Goal: Information Seeking & Learning: Learn about a topic

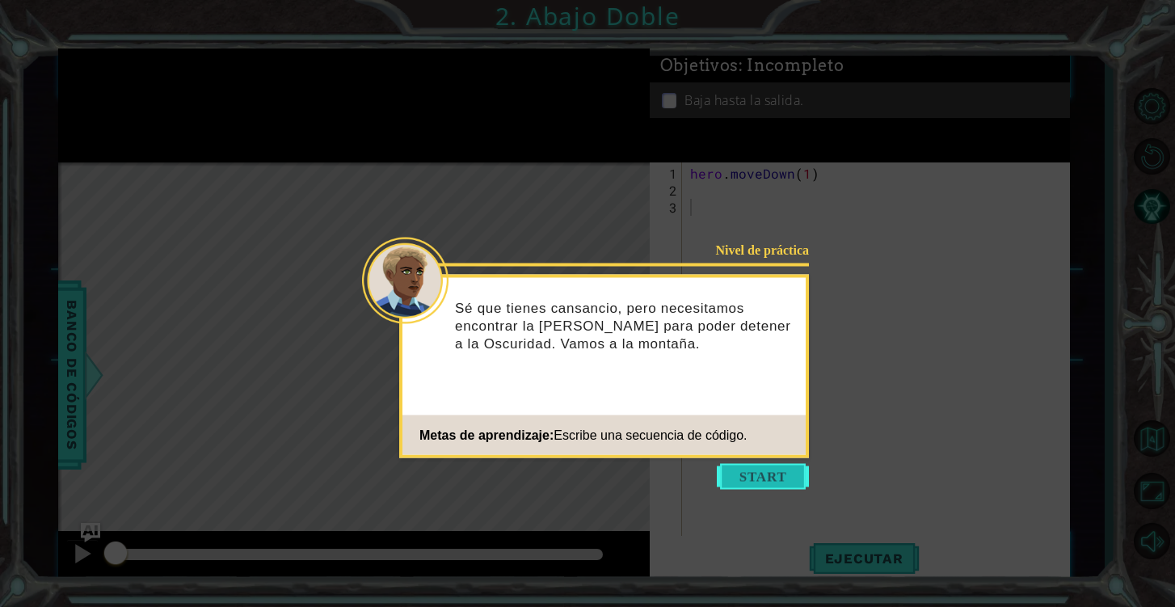
click at [764, 480] on button "Start" at bounding box center [763, 477] width 92 height 26
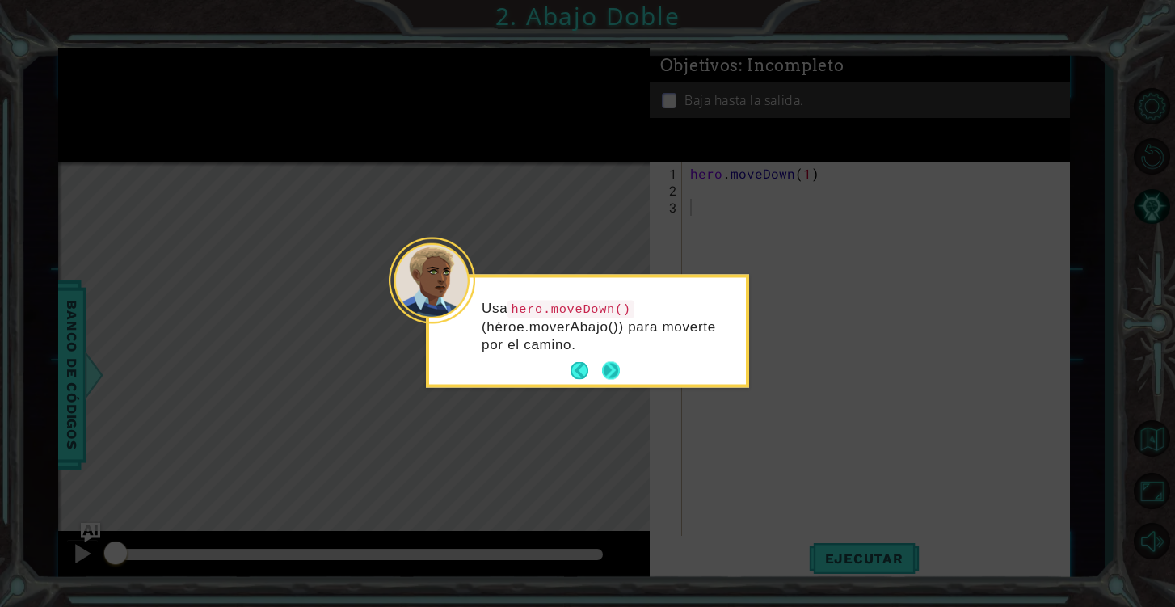
click at [606, 362] on button "Next" at bounding box center [611, 371] width 18 height 18
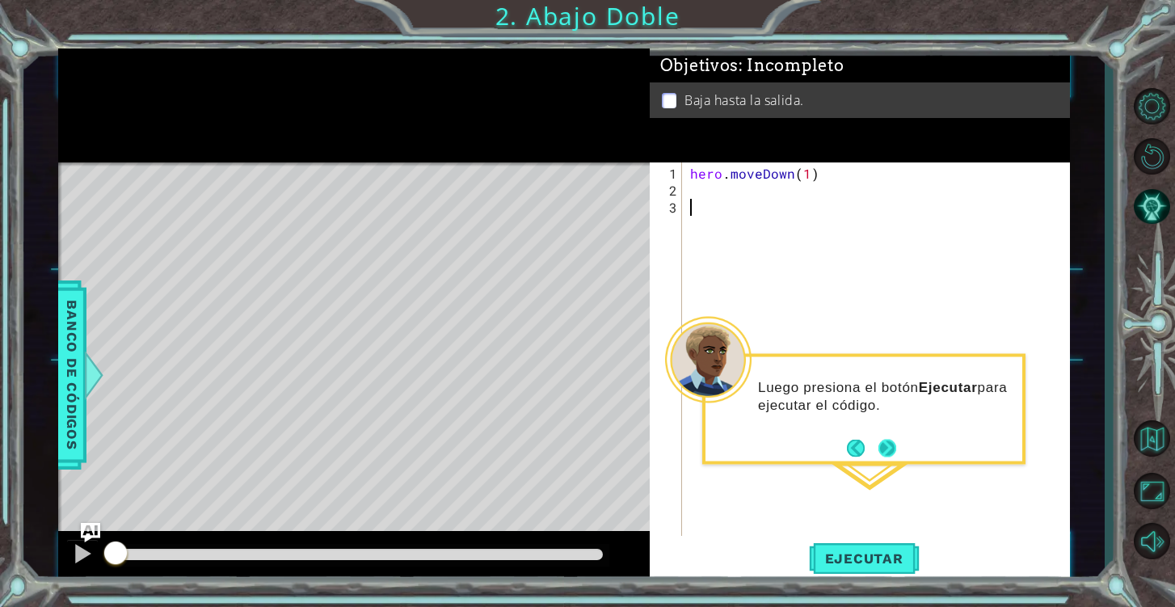
click at [885, 451] on button "Next" at bounding box center [887, 448] width 18 height 18
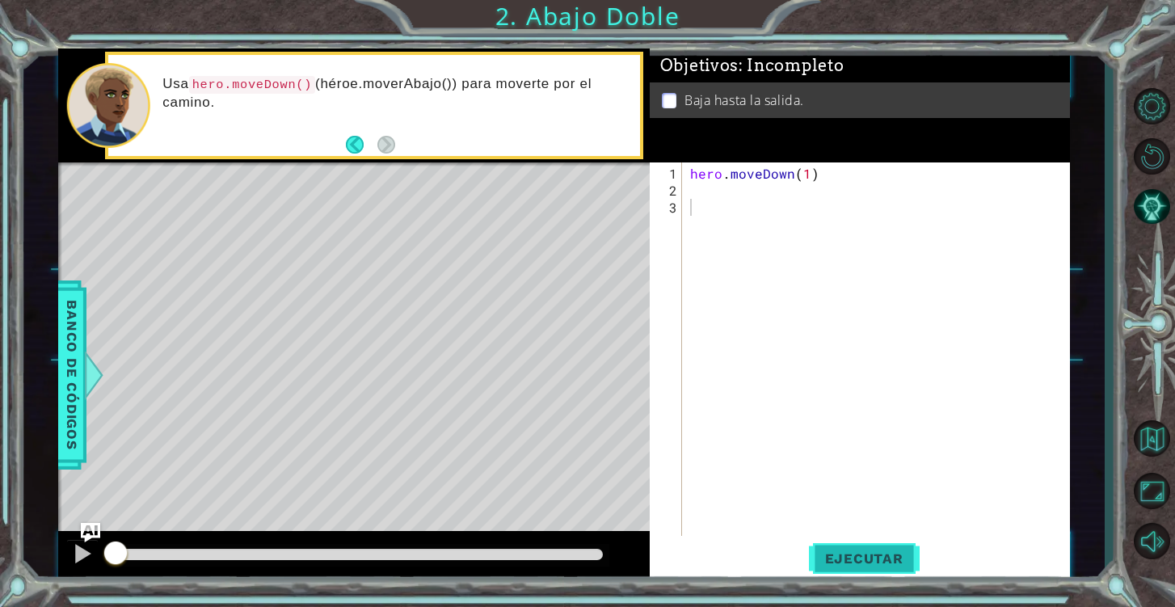
click at [842, 552] on span "Ejecutar" at bounding box center [864, 558] width 111 height 16
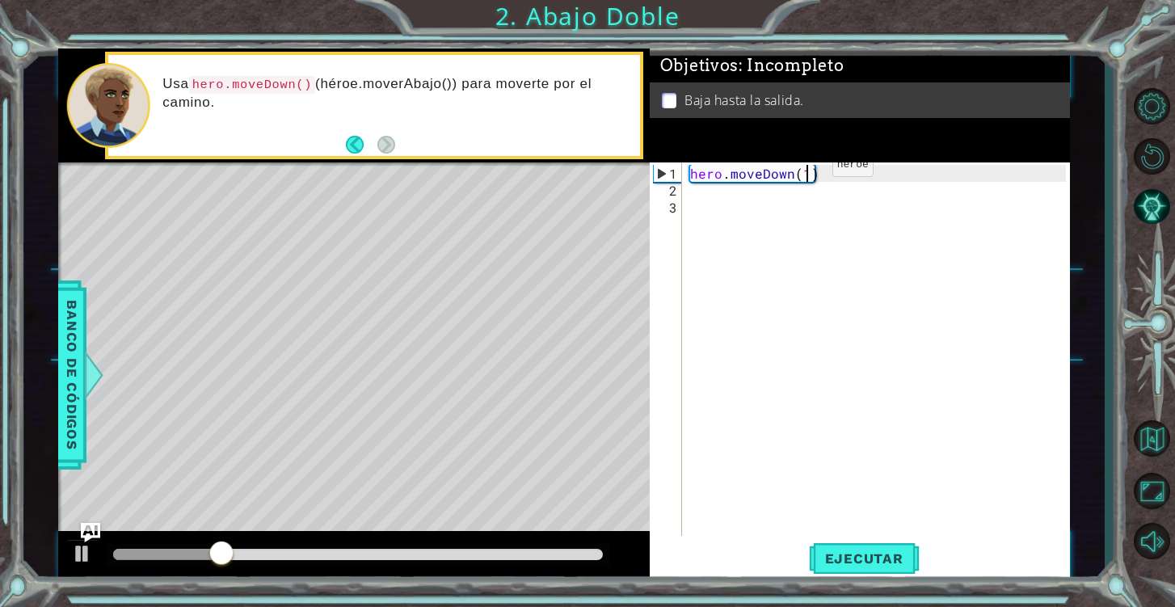
click at [805, 171] on div "hero . moveDown ( 1 )" at bounding box center [880, 368] width 387 height 407
type textarea "hero.moveDown(2)"
click at [893, 553] on span "Ejecutar" at bounding box center [864, 558] width 111 height 16
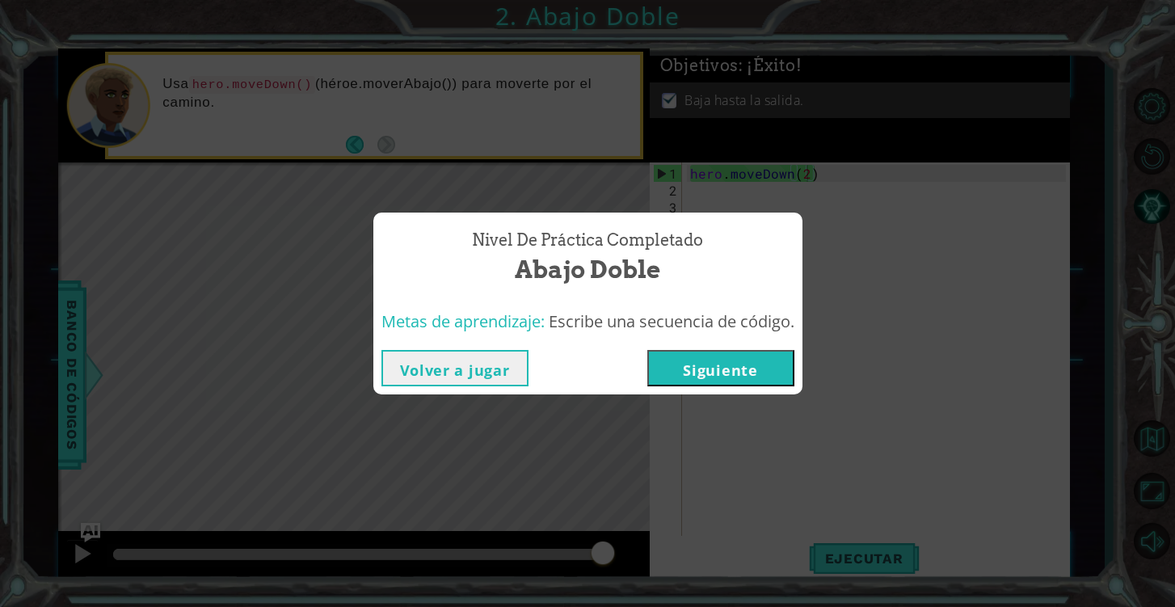
click at [790, 372] on button "Siguiente" at bounding box center [720, 368] width 147 height 36
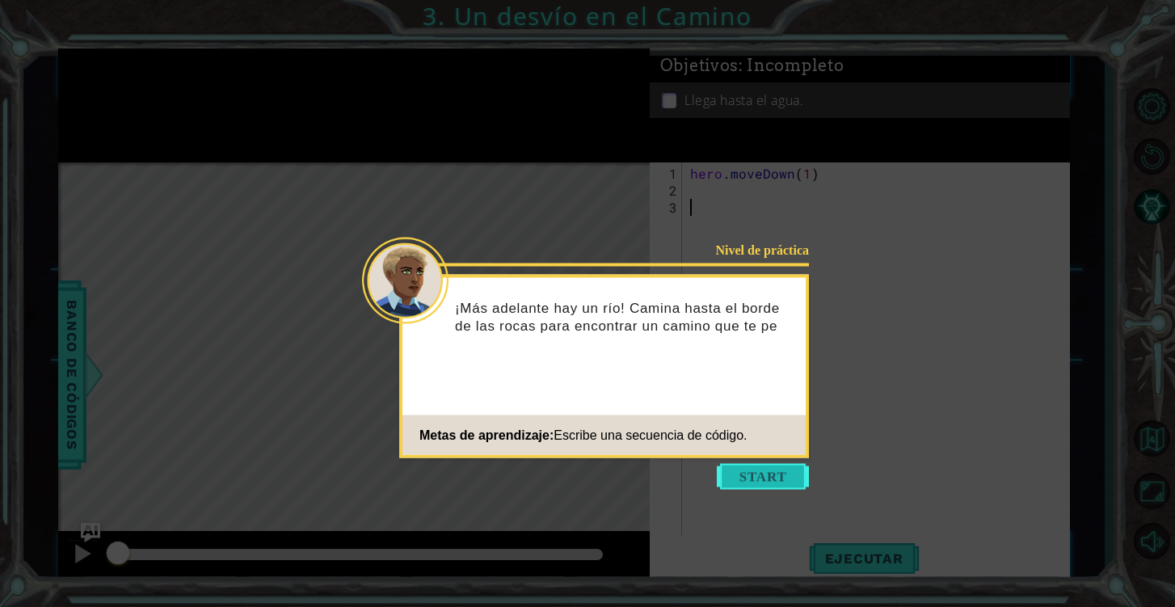
click at [767, 469] on button "Start" at bounding box center [763, 477] width 92 height 26
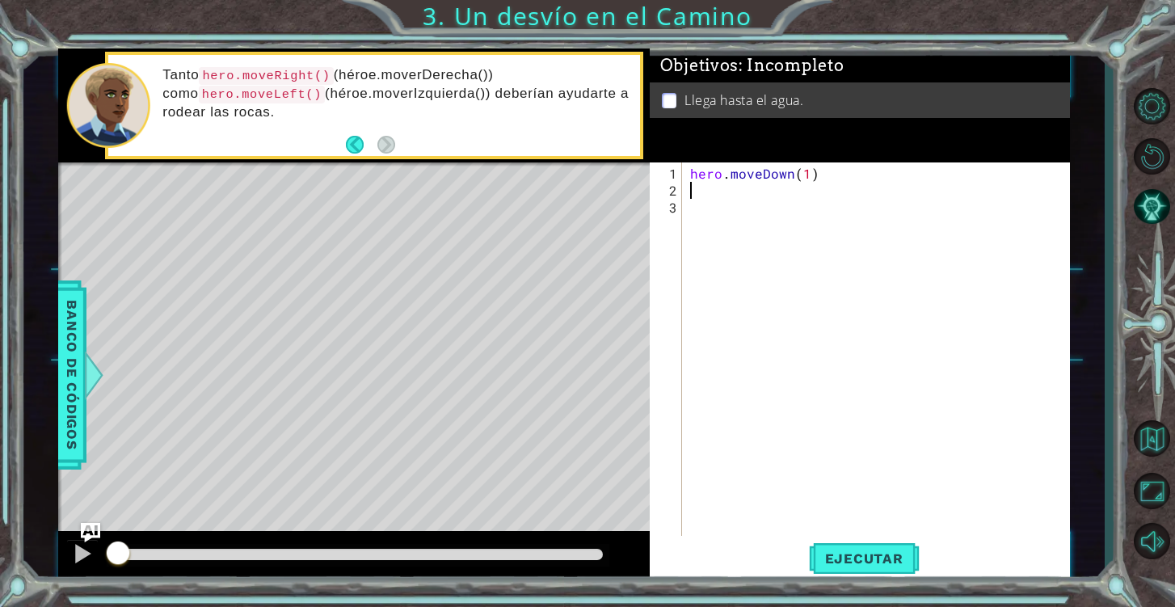
click at [695, 191] on div "hero . moveDown ( 1 )" at bounding box center [880, 368] width 387 height 407
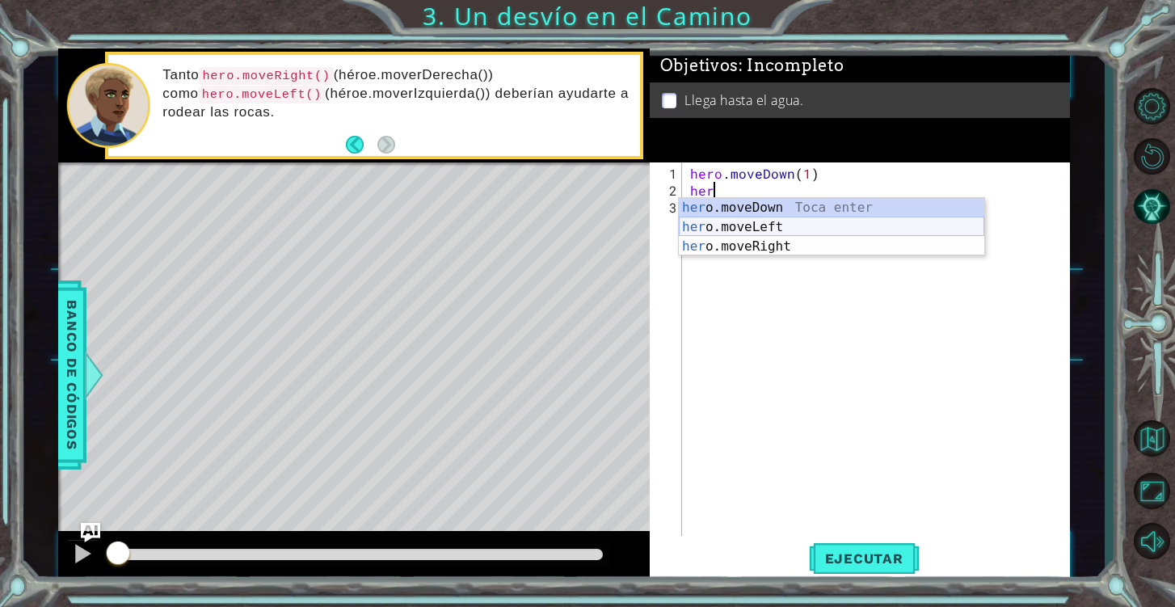
click at [776, 231] on div "her o.moveDown Toca enter her o.moveLeft [PERSON_NAME] enter her o.moveRight To…" at bounding box center [831, 246] width 305 height 97
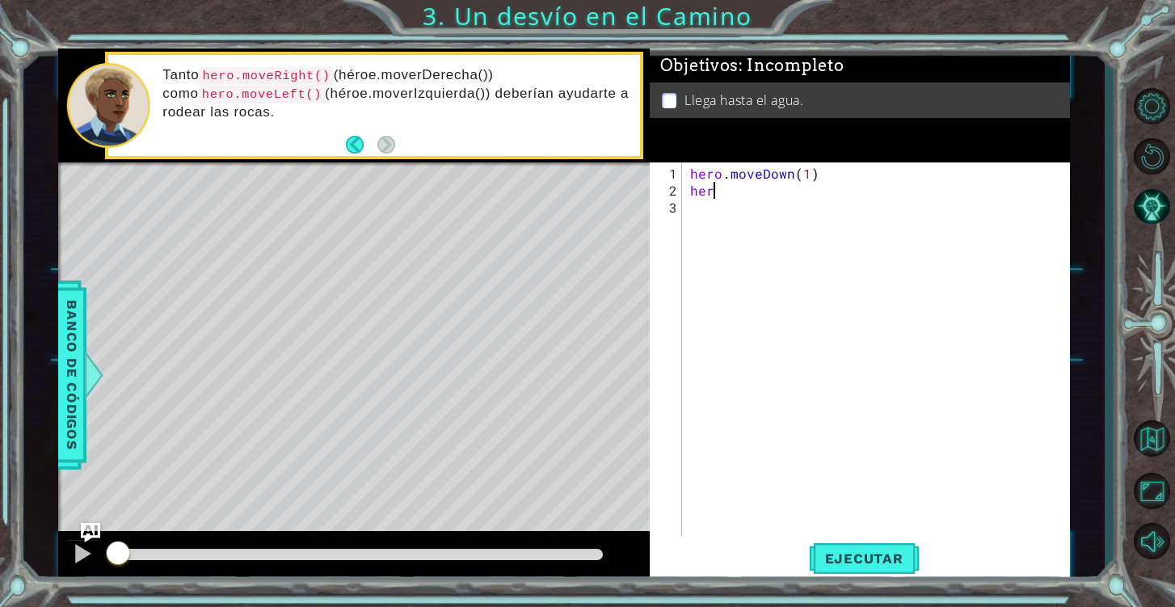
type textarea "hero.moveLeft(1)"
click at [746, 219] on div "hero . moveDown ( 1 ) hero . moveLeft ( 1 )" at bounding box center [880, 368] width 387 height 407
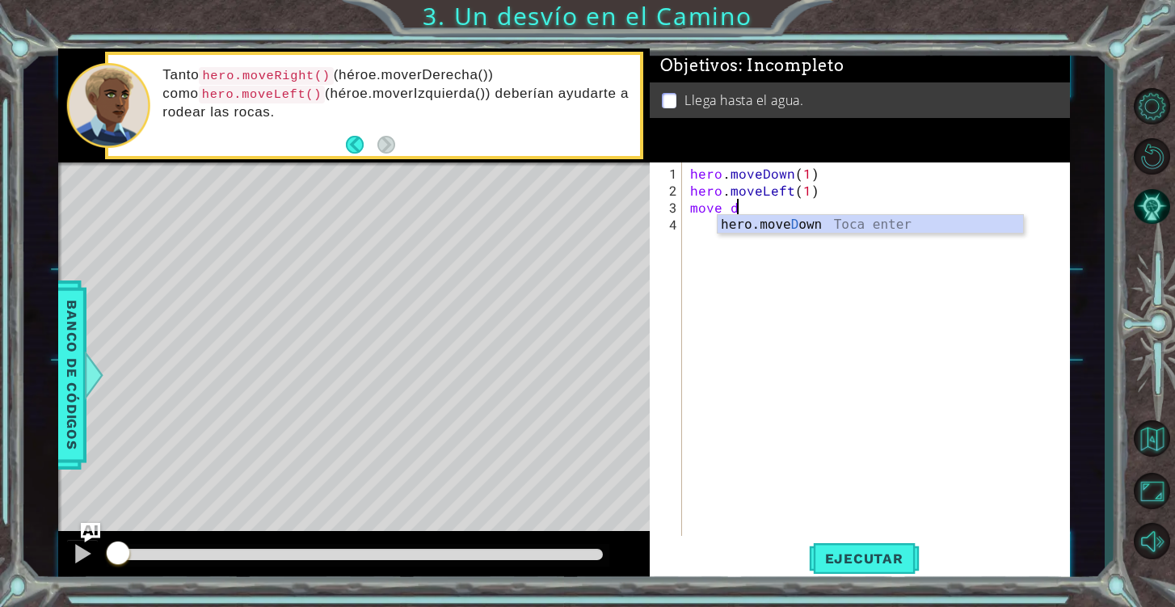
scroll to position [0, 2]
click at [796, 230] on div "hero.move D own Toca enter" at bounding box center [869, 244] width 305 height 58
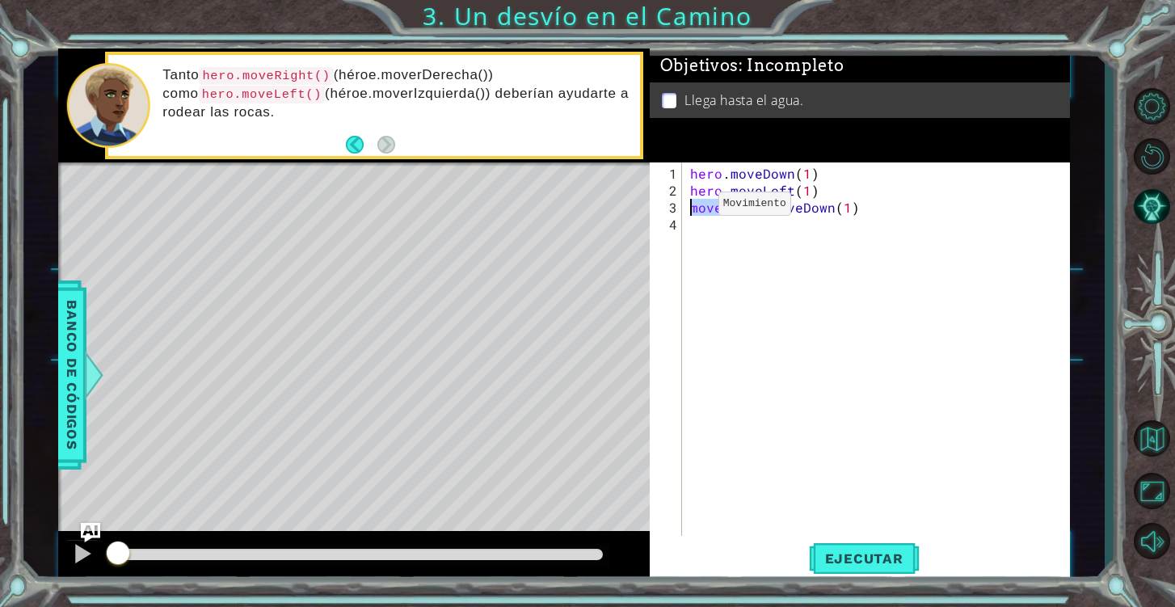
drag, startPoint x: 726, startPoint y: 210, endPoint x: 692, endPoint y: 210, distance: 33.9
click at [692, 210] on div "hero . moveDown ( 1 ) hero . moveLeft ( 1 ) move hero . moveDown ( 1 )" at bounding box center [880, 368] width 387 height 407
type textarea "hero.moveDown(1)"
click at [818, 348] on div "hero . moveDown ( 1 ) hero . moveLeft ( 1 ) hero . moveDown ( 1 )" at bounding box center [880, 368] width 387 height 407
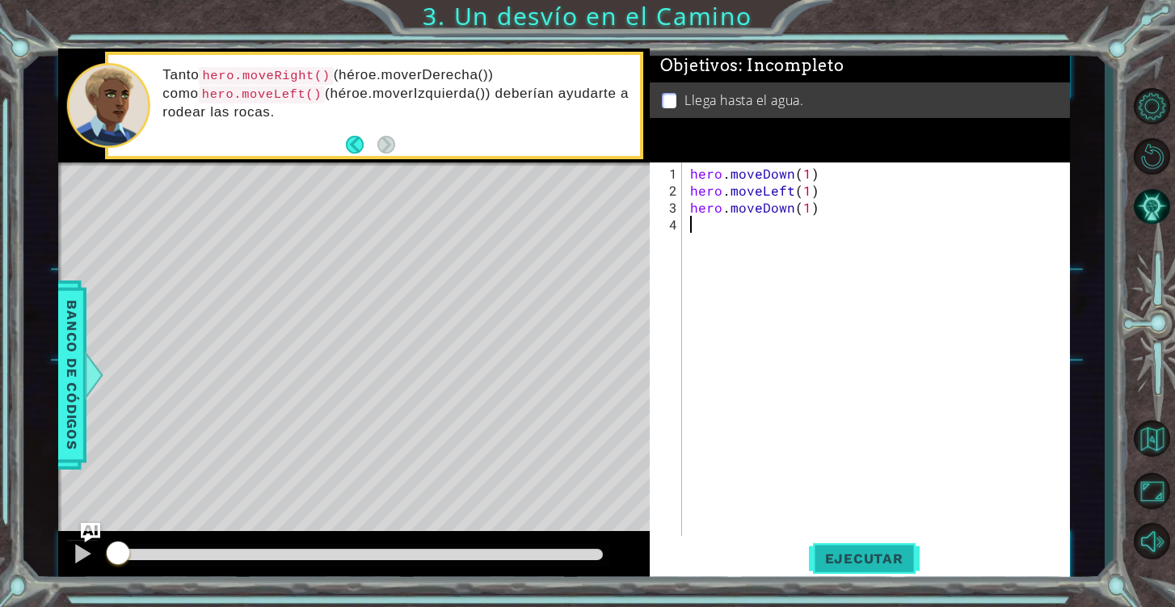
click at [855, 561] on span "Ejecutar" at bounding box center [864, 558] width 111 height 16
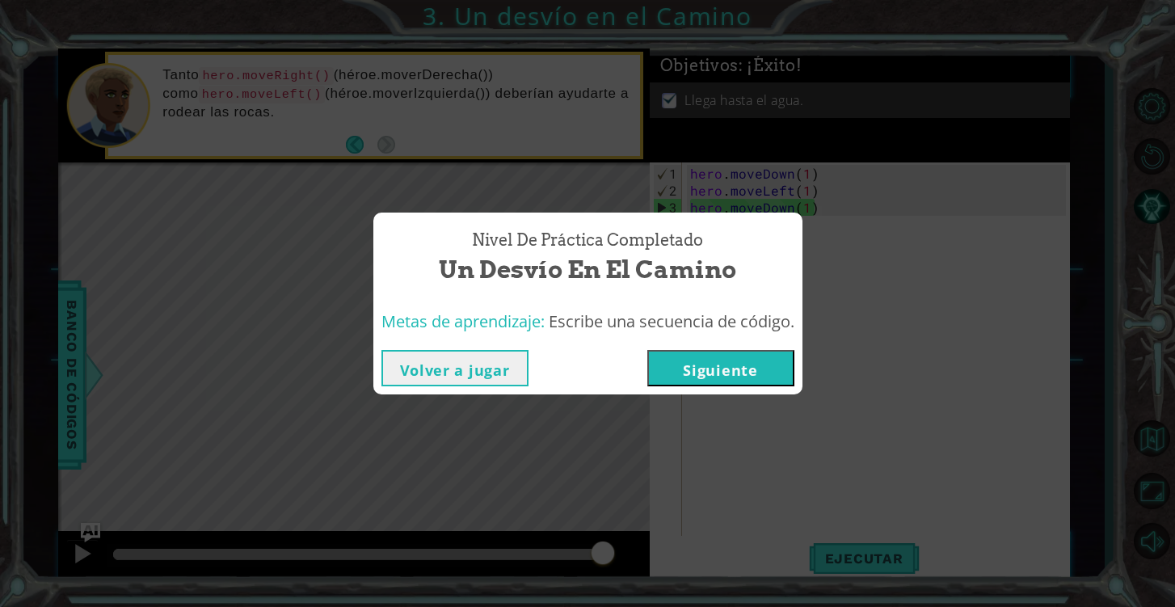
click at [763, 376] on button "Siguiente" at bounding box center [720, 368] width 147 height 36
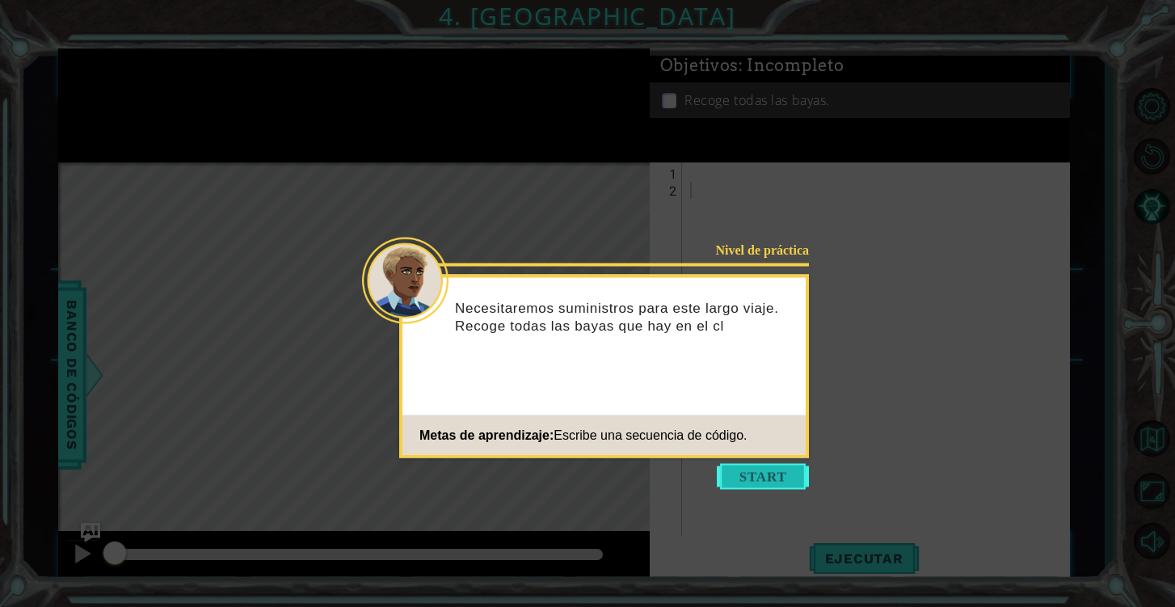
click at [771, 471] on button "Start" at bounding box center [763, 477] width 92 height 26
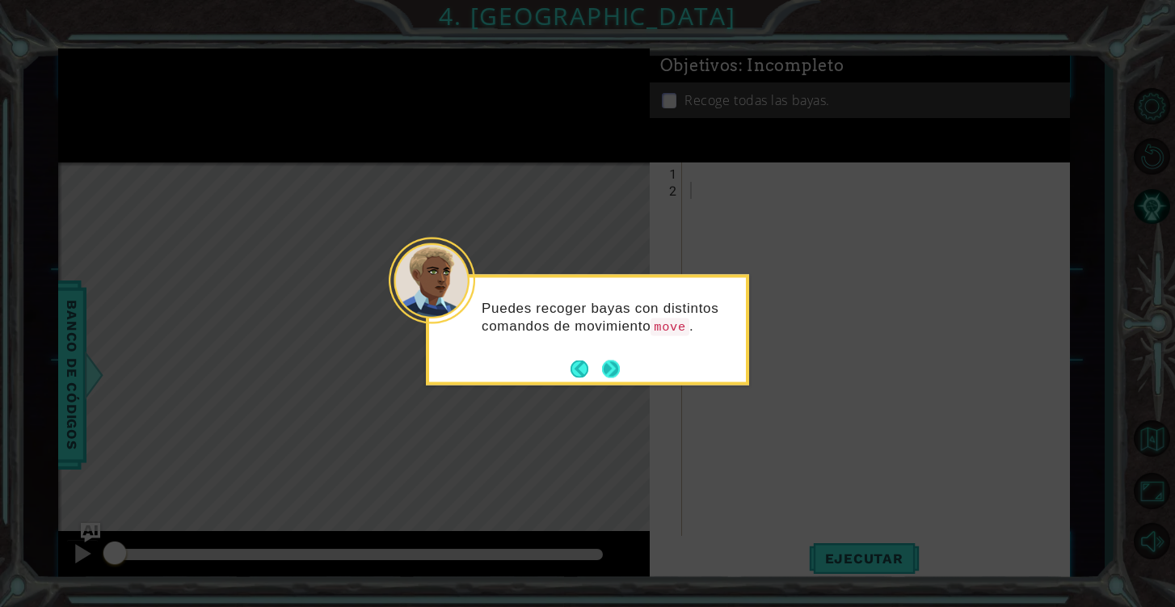
click at [612, 370] on button "Next" at bounding box center [611, 368] width 18 height 18
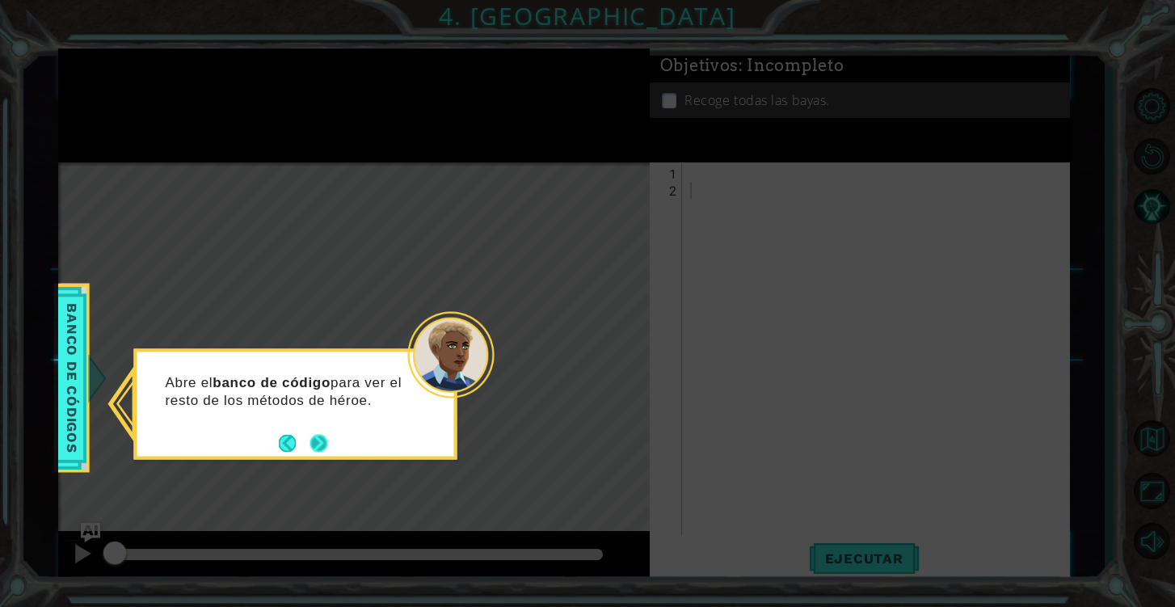
click at [322, 439] on button "Next" at bounding box center [318, 443] width 18 height 18
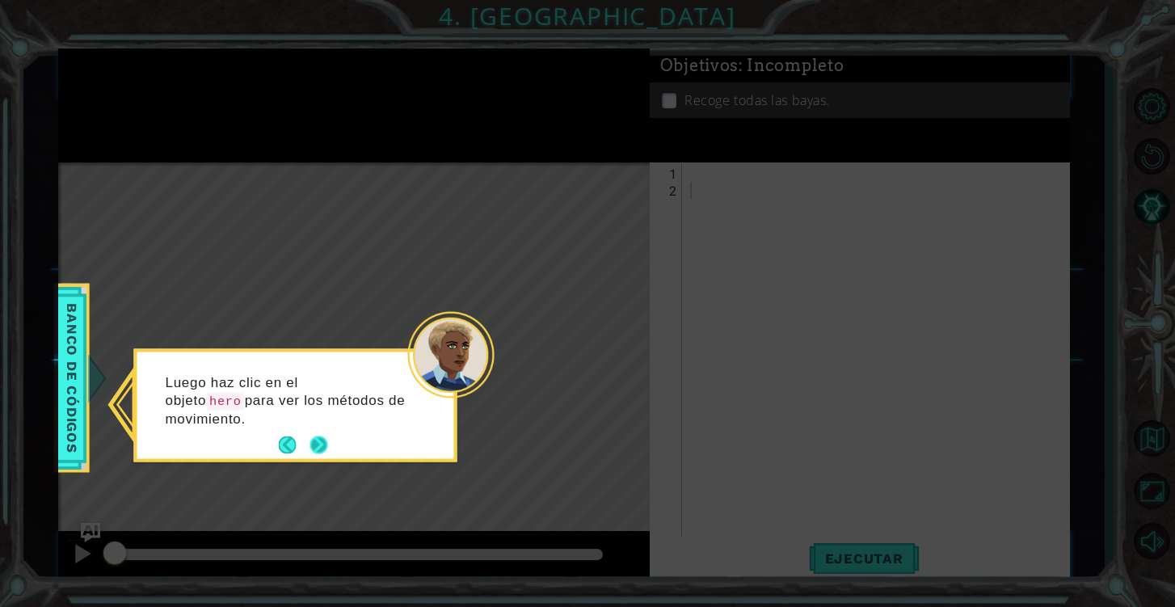
click at [322, 439] on button "Next" at bounding box center [319, 445] width 18 height 18
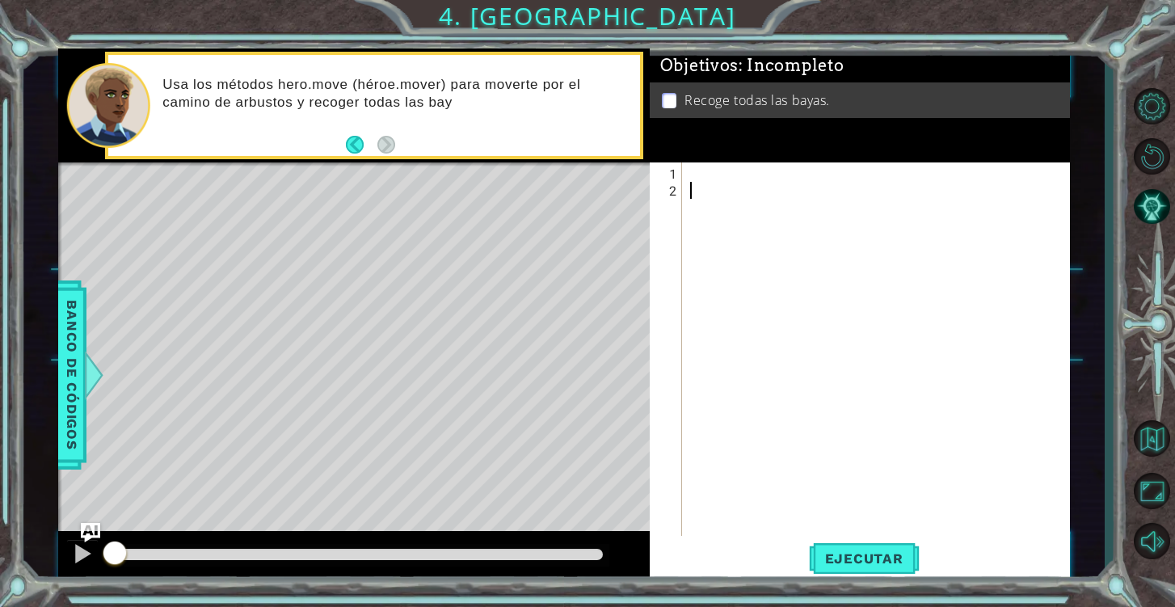
click at [694, 174] on div at bounding box center [880, 368] width 387 height 407
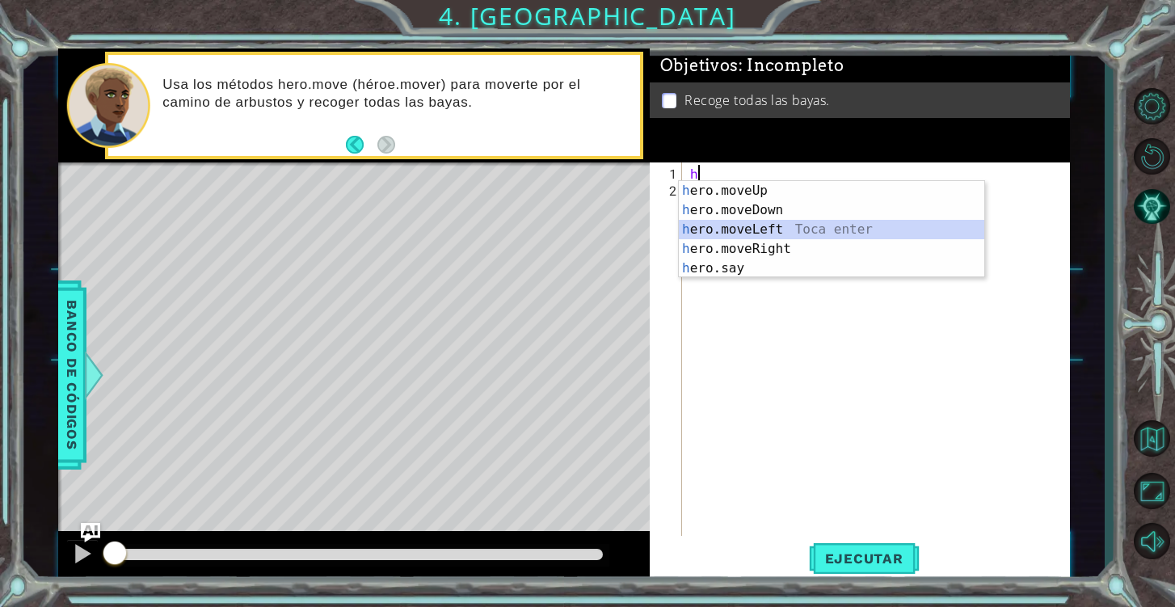
click at [774, 233] on div "h ero.moveUp Toca enter h ero.moveDown Toca enter h ero.moveLeft Toca enter h e…" at bounding box center [831, 249] width 305 height 136
type textarea "hero.moveLeft(1)"
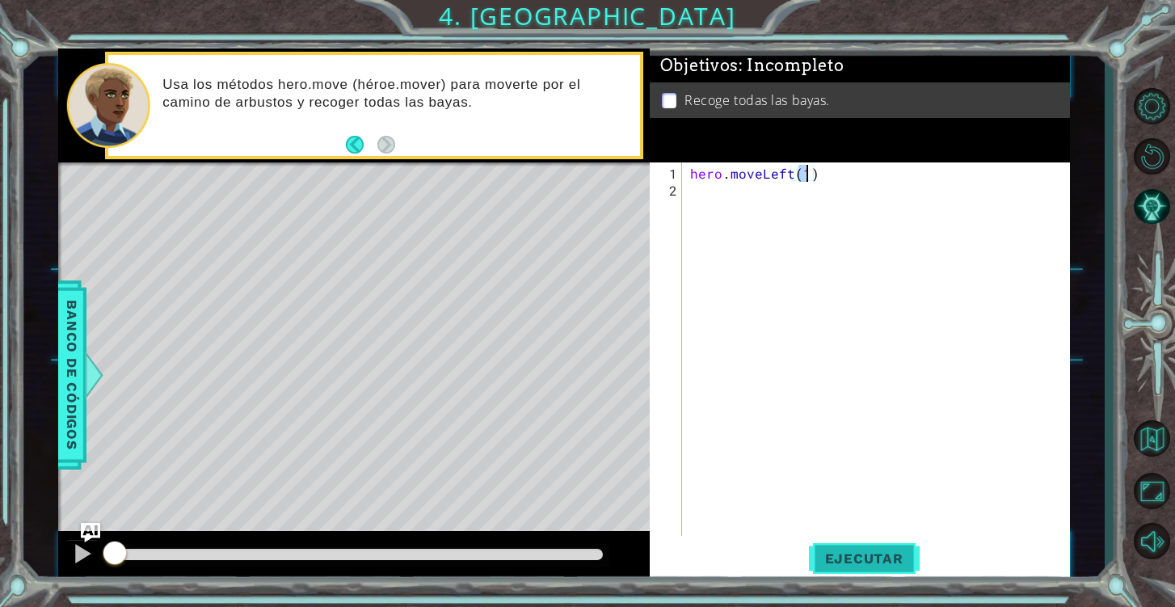
click at [867, 553] on span "Ejecutar" at bounding box center [864, 558] width 111 height 16
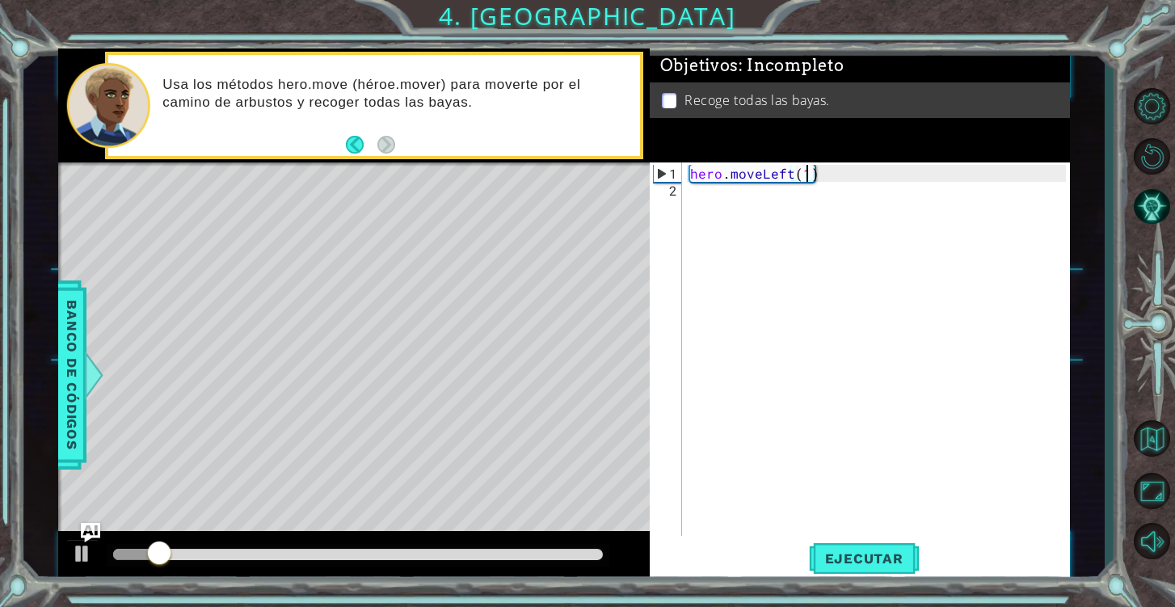
click at [711, 201] on div "hero . moveLeft ( 1 )" at bounding box center [880, 368] width 387 height 407
click at [76, 393] on span "Banco de códigos" at bounding box center [72, 374] width 26 height 167
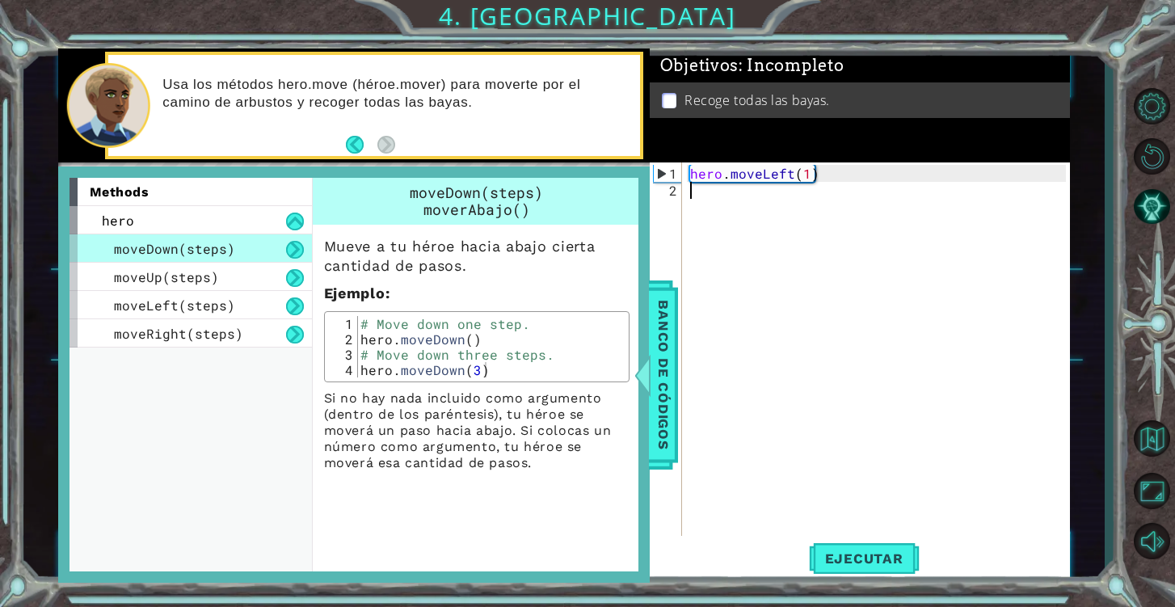
click at [767, 272] on div "hero . moveLeft ( 1 )" at bounding box center [880, 368] width 387 height 407
click at [653, 380] on span "Banco de códigos" at bounding box center [663, 374] width 26 height 167
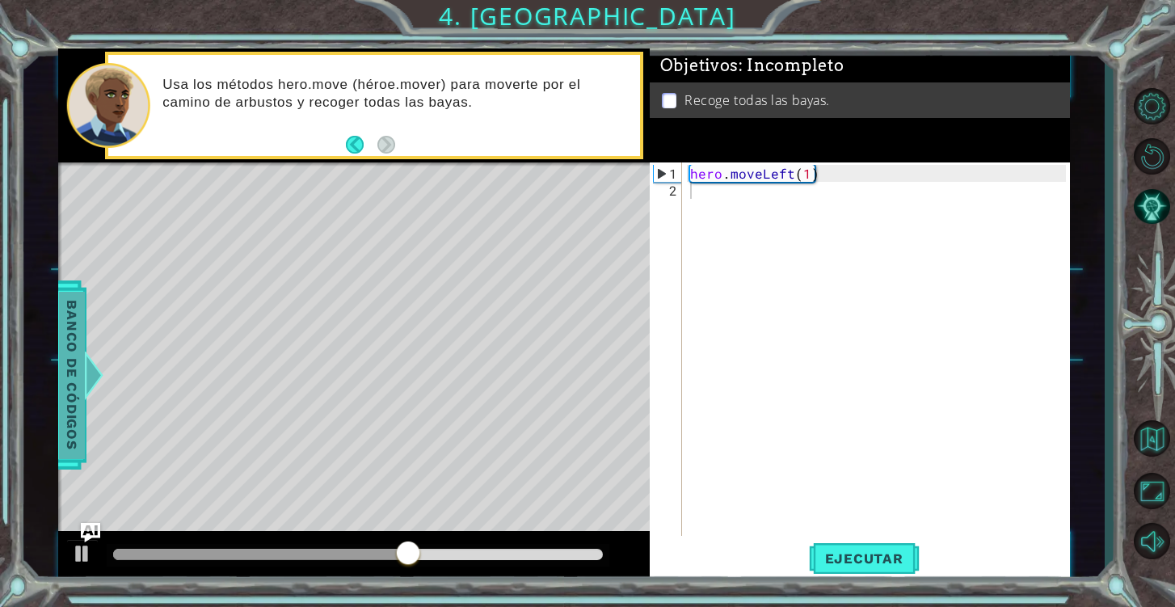
click at [72, 449] on span "Banco de códigos" at bounding box center [72, 374] width 26 height 167
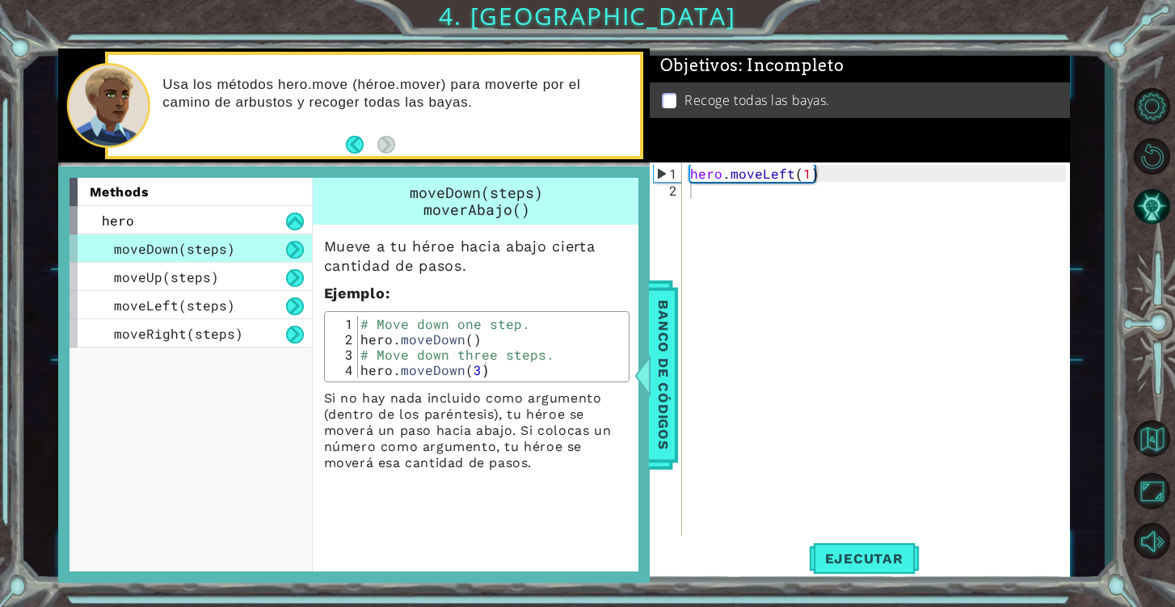
click at [758, 242] on div "hero . moveLeft ( 1 )" at bounding box center [880, 368] width 387 height 407
click at [637, 382] on div at bounding box center [642, 375] width 20 height 48
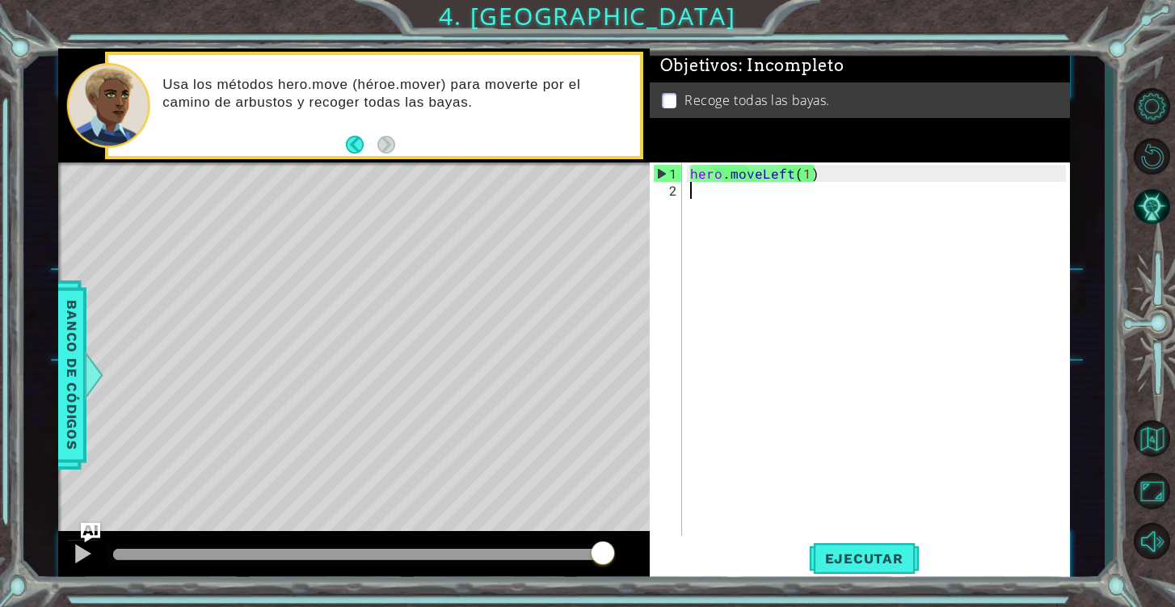
click at [717, 193] on div "hero . moveLeft ( 1 )" at bounding box center [880, 368] width 387 height 407
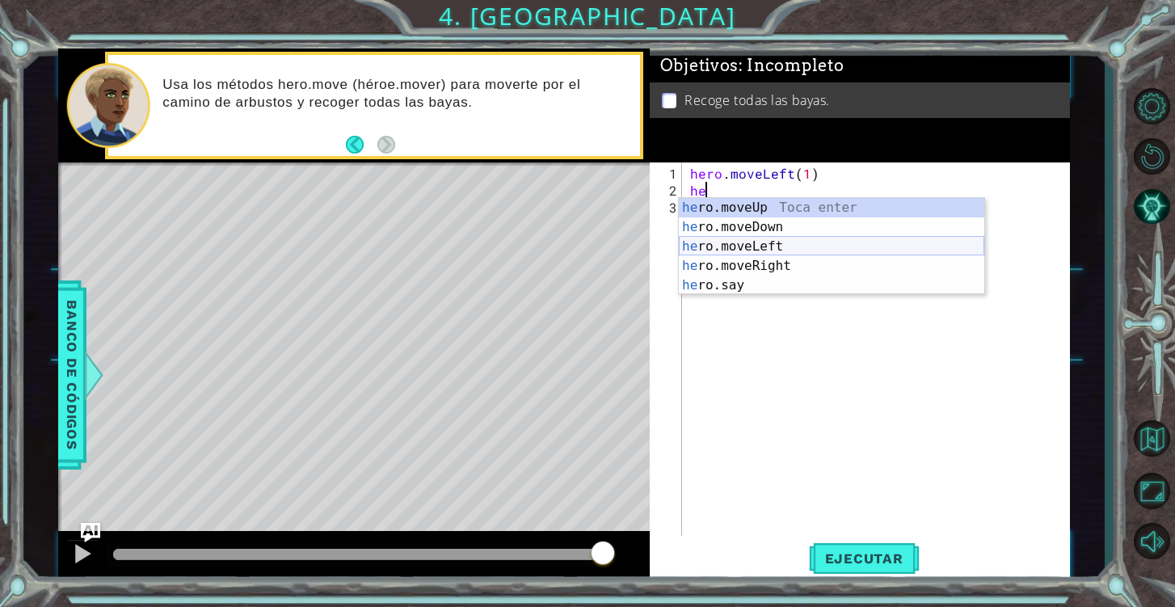
click at [775, 250] on div "he ro.moveUp Toca enter he ro.moveDown Toca enter he ro.moveLeft Toca enter he …" at bounding box center [831, 266] width 305 height 136
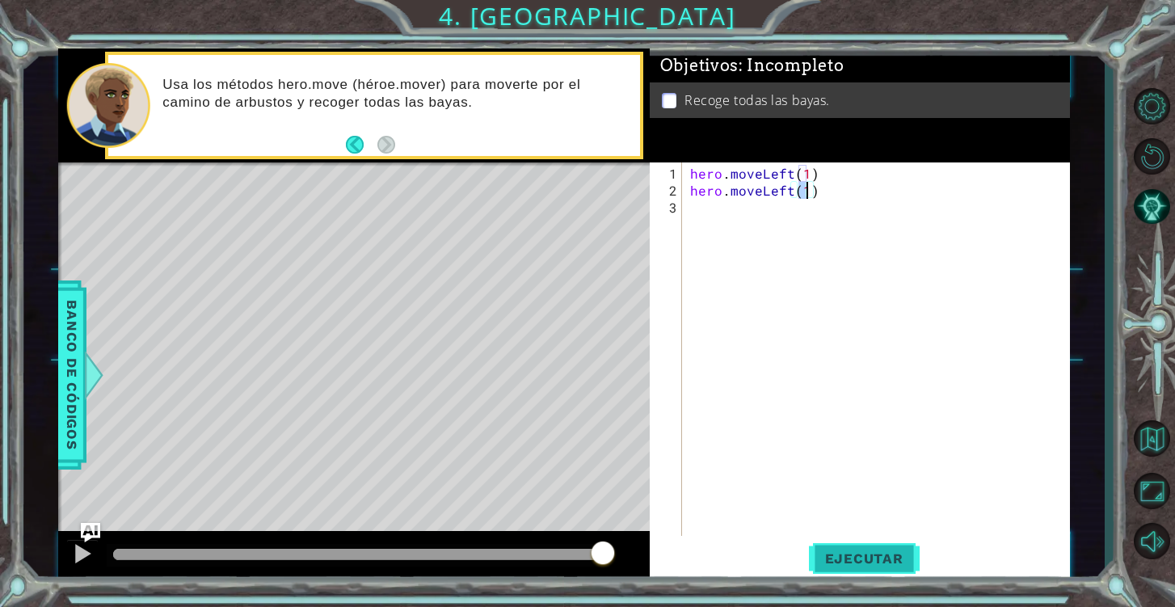
click at [853, 562] on span "Ejecutar" at bounding box center [864, 558] width 111 height 16
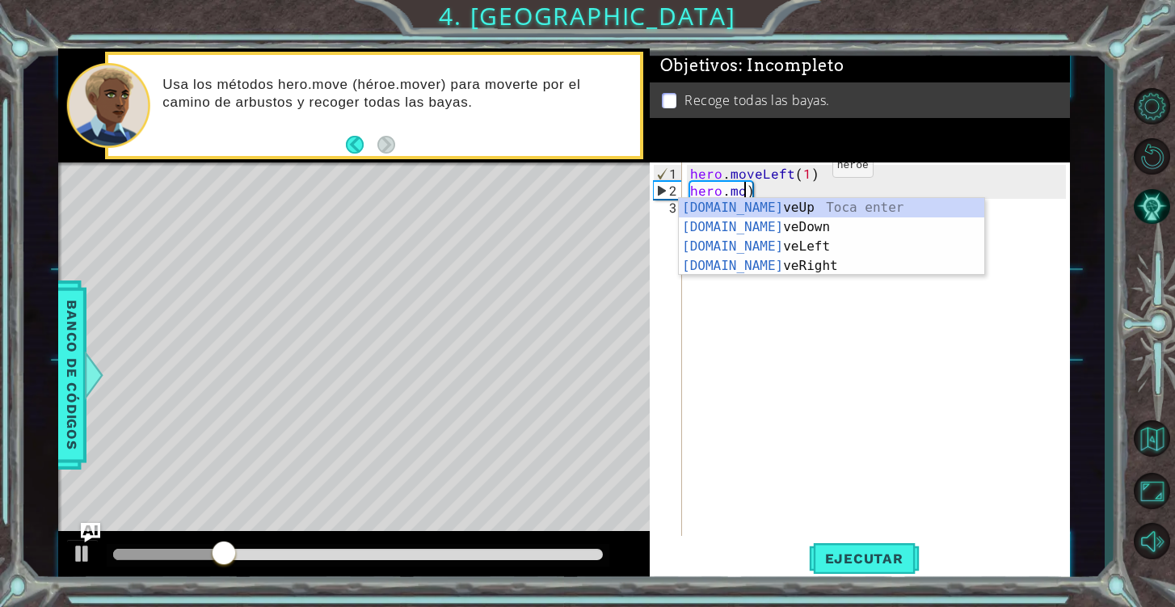
click at [805, 172] on div "hero . moveLeft ( 1 ) hero . mo )" at bounding box center [880, 368] width 387 height 407
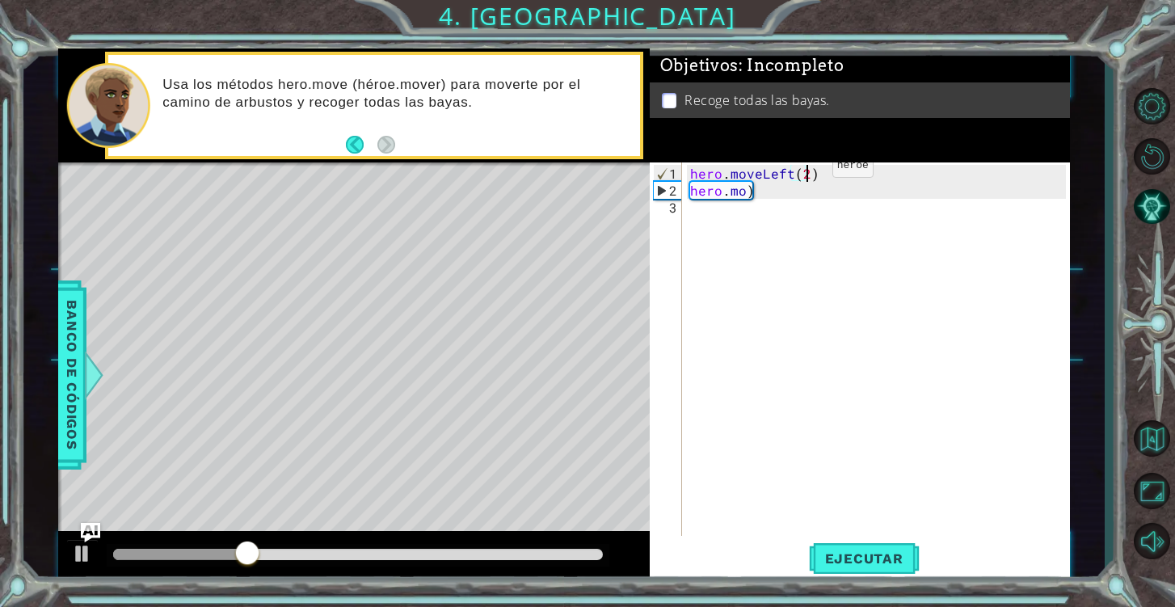
scroll to position [0, 7]
drag, startPoint x: 764, startPoint y: 193, endPoint x: 690, endPoint y: 186, distance: 74.7
click at [690, 186] on div "hero . moveLeft ( 2 ) hero . mo )" at bounding box center [880, 368] width 387 height 407
type textarea "[DOMAIN_NAME])"
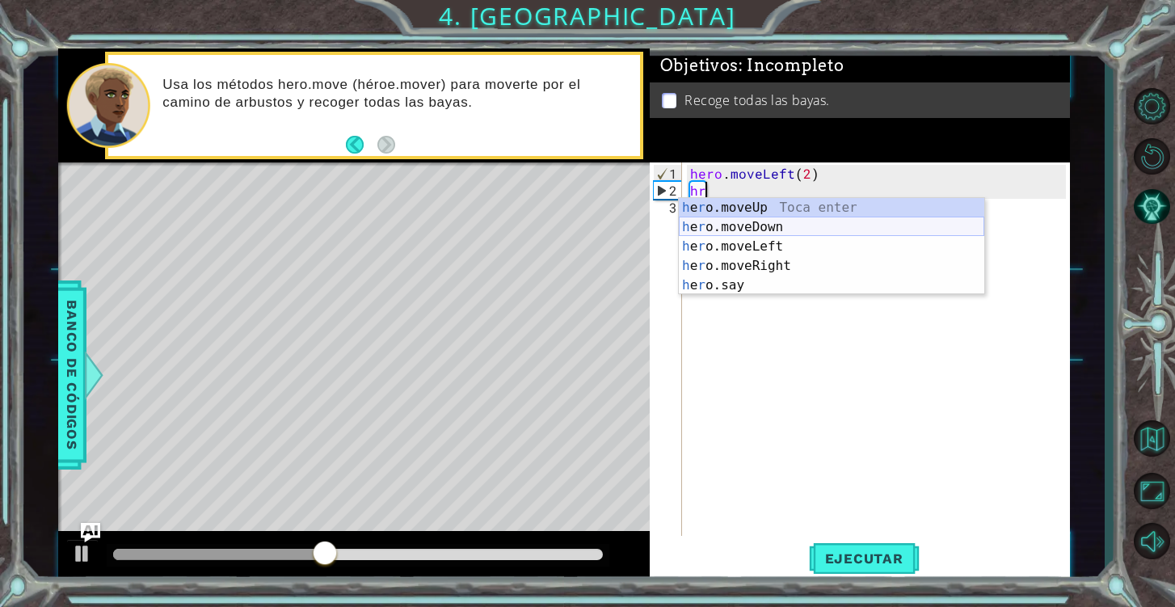
click at [747, 225] on div "h e r o.moveUp Toca enter h e r o.moveDown Toca enter h e r o.moveLeft Toca ent…" at bounding box center [831, 266] width 305 height 136
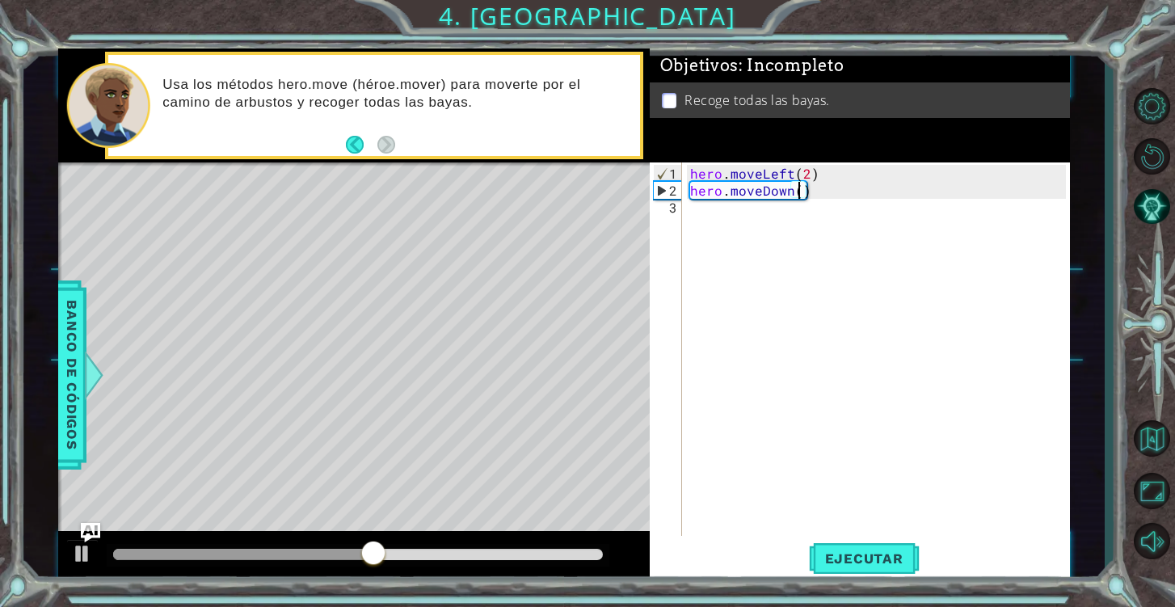
type textarea "hero.moveDown(2)"
click at [806, 225] on div "hero . moveLeft ( 2 ) hero . moveDown ( 2 )" at bounding box center [880, 368] width 387 height 407
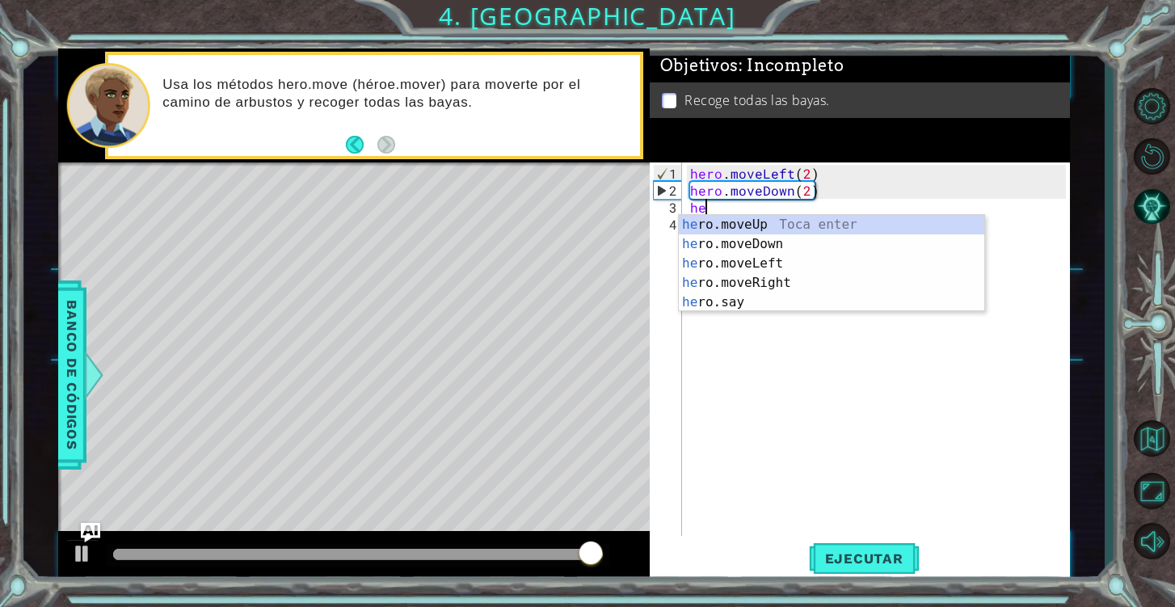
type textarea "h"
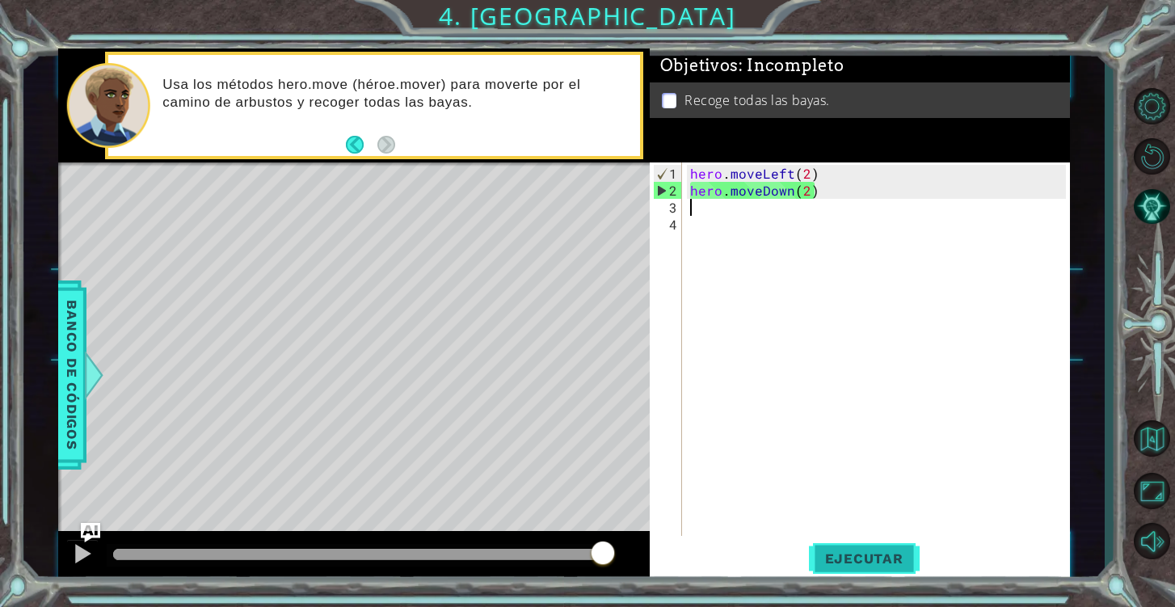
click at [902, 565] on span "Ejecutar" at bounding box center [864, 558] width 111 height 16
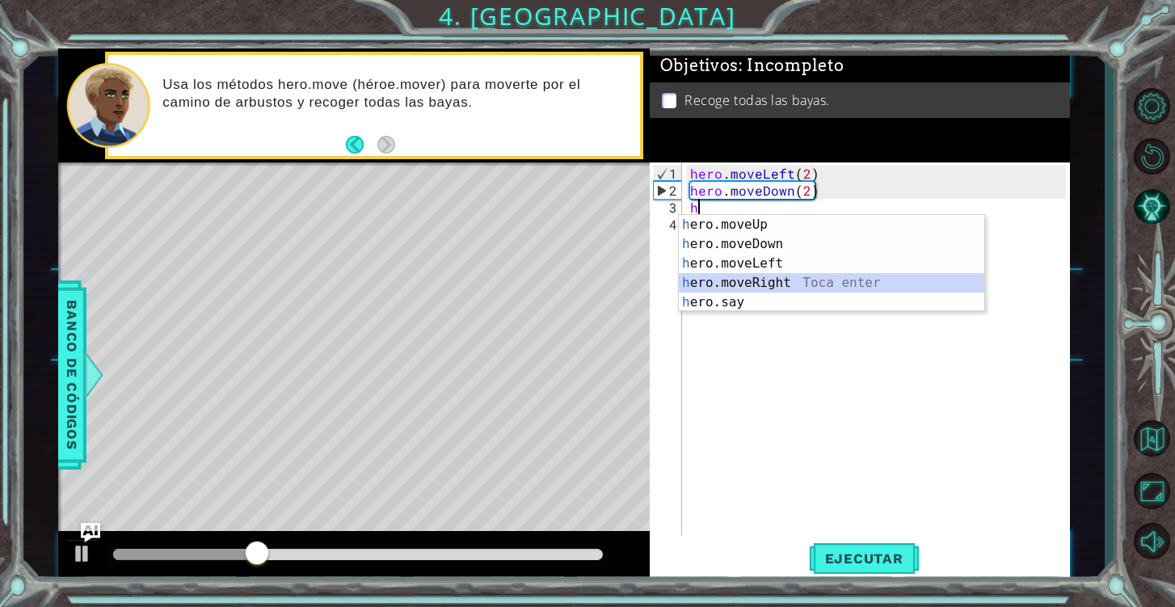
click at [812, 283] on div "h ero.moveUp Toca enter h ero.moveDown Toca enter h ero.moveLeft Toca enter h e…" at bounding box center [831, 283] width 305 height 136
type textarea "hero.moveRight(1)"
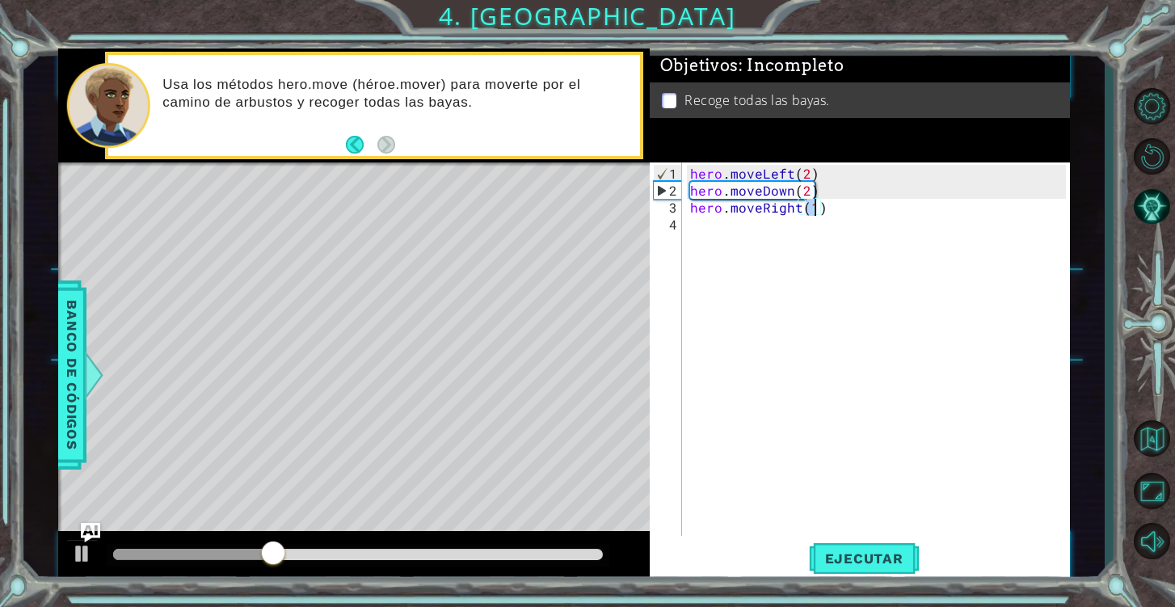
click at [770, 237] on div "hero . moveLeft ( 2 ) hero . moveDown ( 2 ) hero . moveRight ( 1 )" at bounding box center [880, 368] width 387 height 407
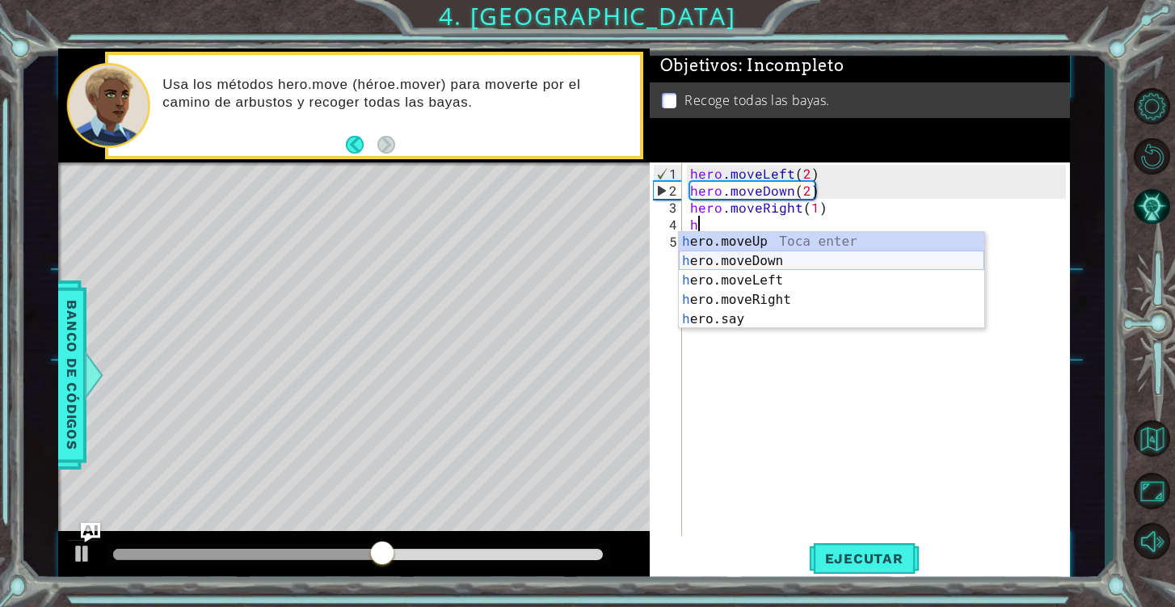
click at [752, 263] on div "h ero.moveUp Toca enter h ero.moveDown Toca enter h ero.moveLeft Toca enter h e…" at bounding box center [831, 300] width 305 height 136
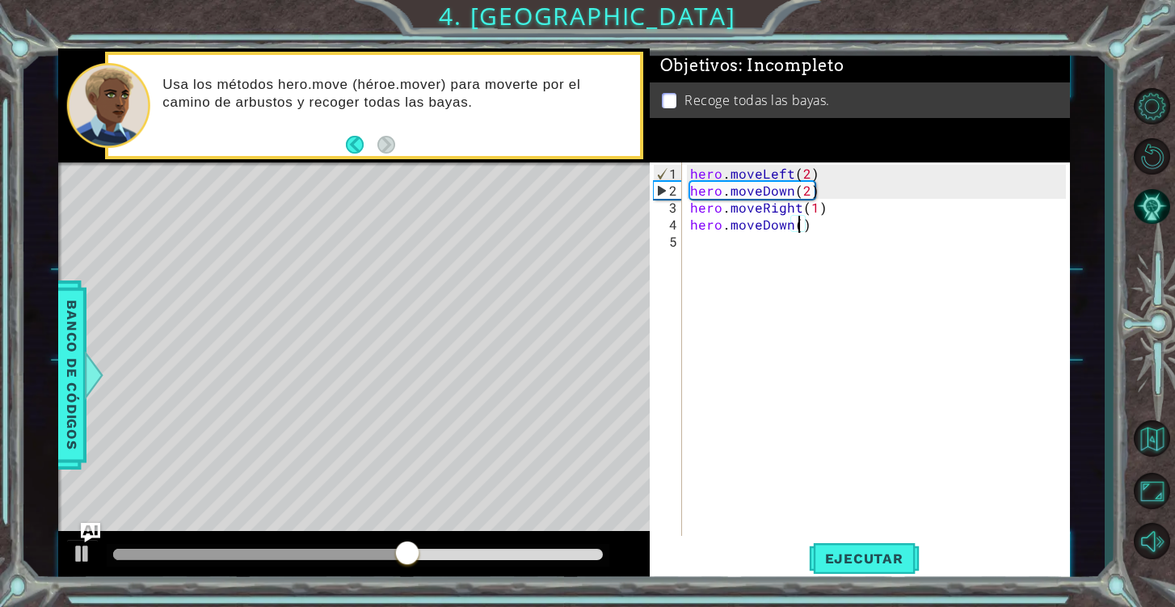
scroll to position [0, 7]
click at [872, 552] on span "Ejecutar" at bounding box center [864, 558] width 111 height 16
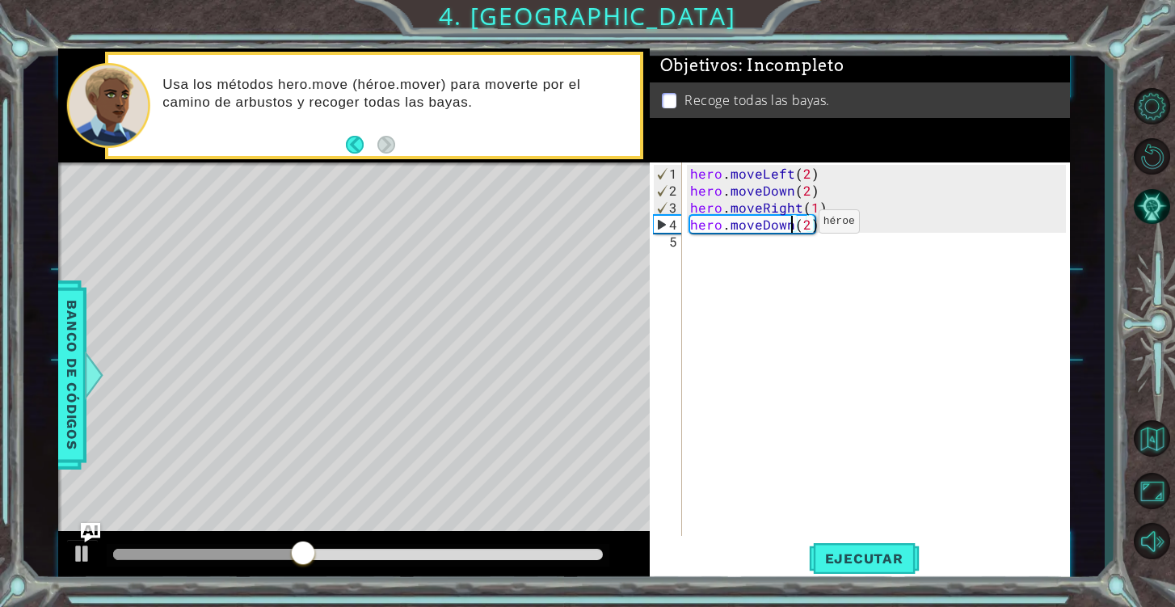
click at [791, 228] on div "hero . moveLeft ( 2 ) hero . moveDown ( 2 ) hero . moveRight ( 1 ) hero . moveD…" at bounding box center [880, 368] width 387 height 407
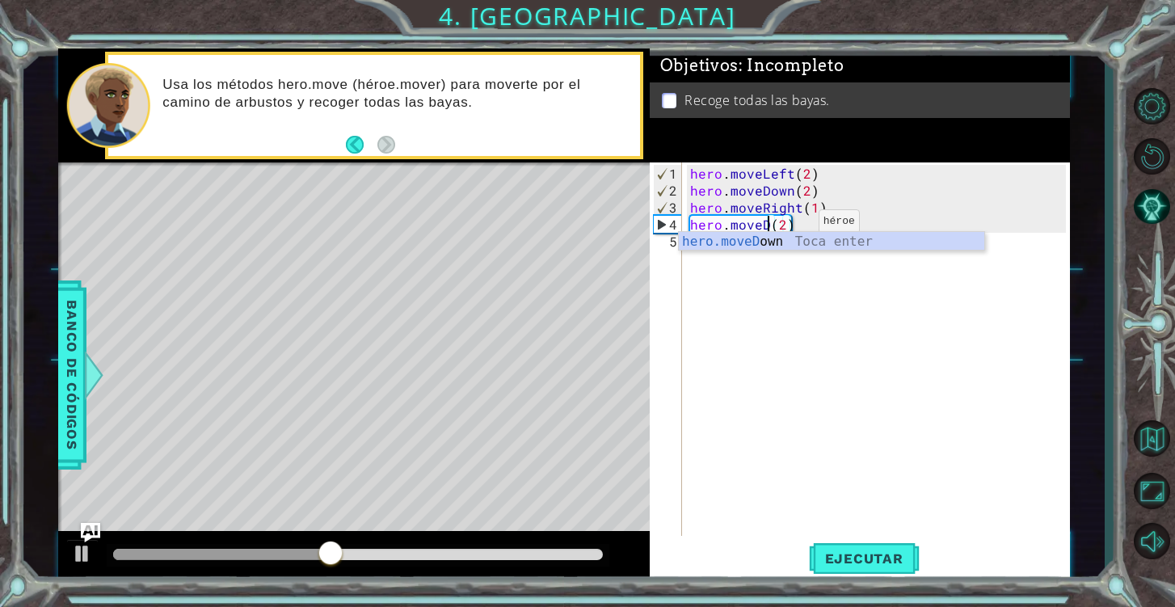
scroll to position [0, 5]
click at [781, 243] on div "hero.move R i ght Toca enter" at bounding box center [831, 261] width 305 height 58
type textarea "hero.moveRight(1)(2)"
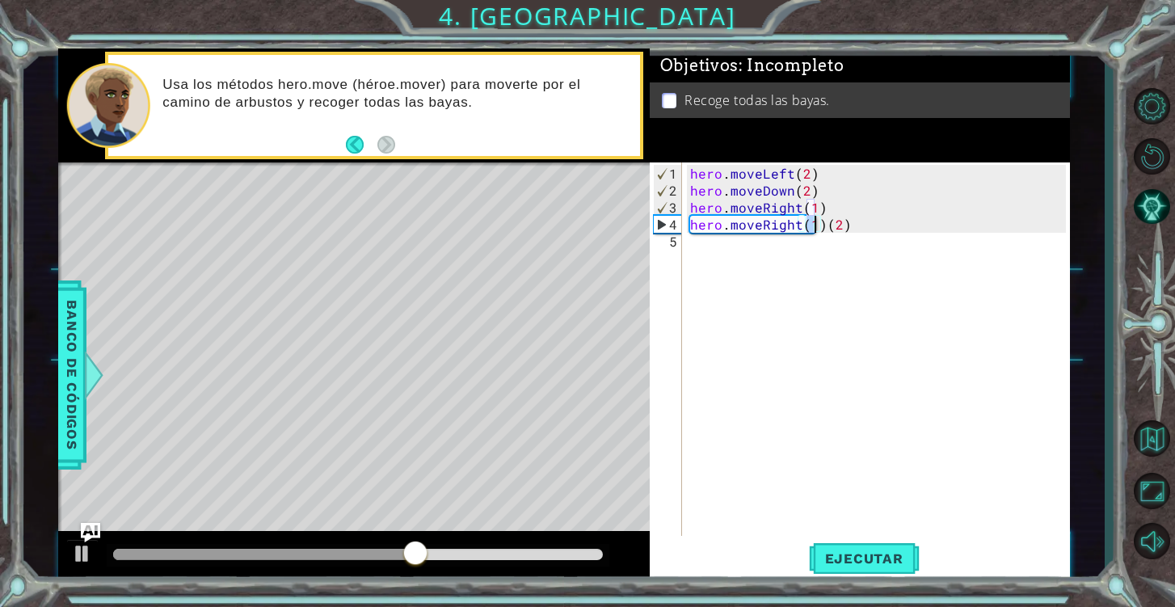
click at [755, 257] on div "hero . moveLeft ( 2 ) hero . moveDown ( 2 ) hero . moveRight ( 1 ) hero . moveR…" at bounding box center [880, 368] width 387 height 407
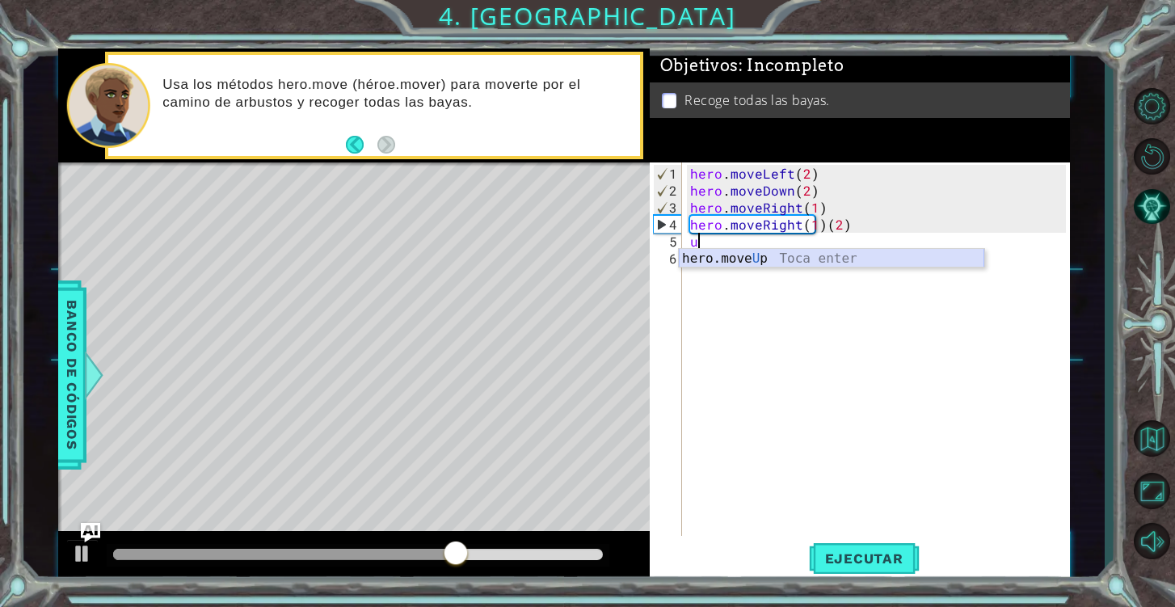
click at [771, 260] on div "hero.move U p Toca enter" at bounding box center [831, 278] width 305 height 58
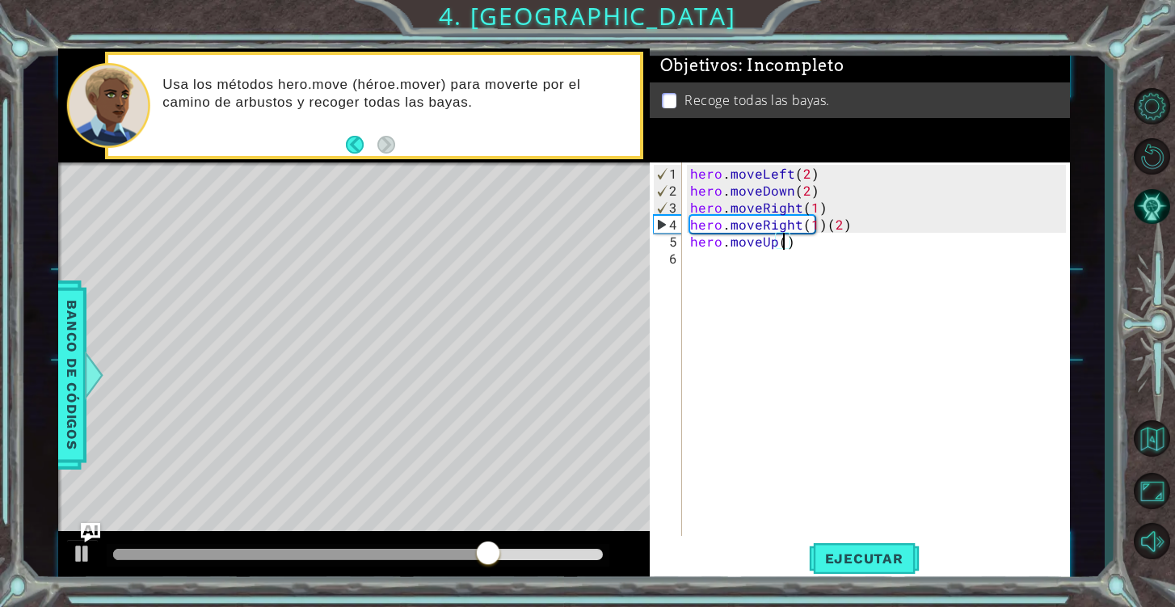
type textarea "hero.moveUp(2)"
click at [710, 274] on div "hero . moveLeft ( 2 ) hero . moveDown ( 2 ) hero . moveRight ( 1 ) hero . moveR…" at bounding box center [880, 368] width 387 height 407
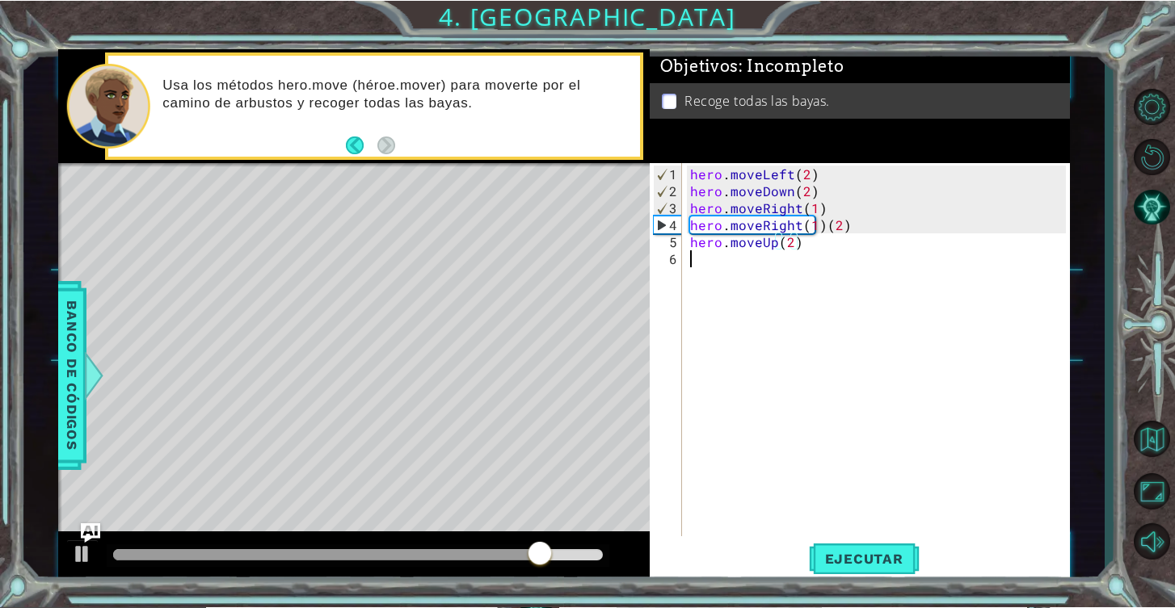
scroll to position [0, 0]
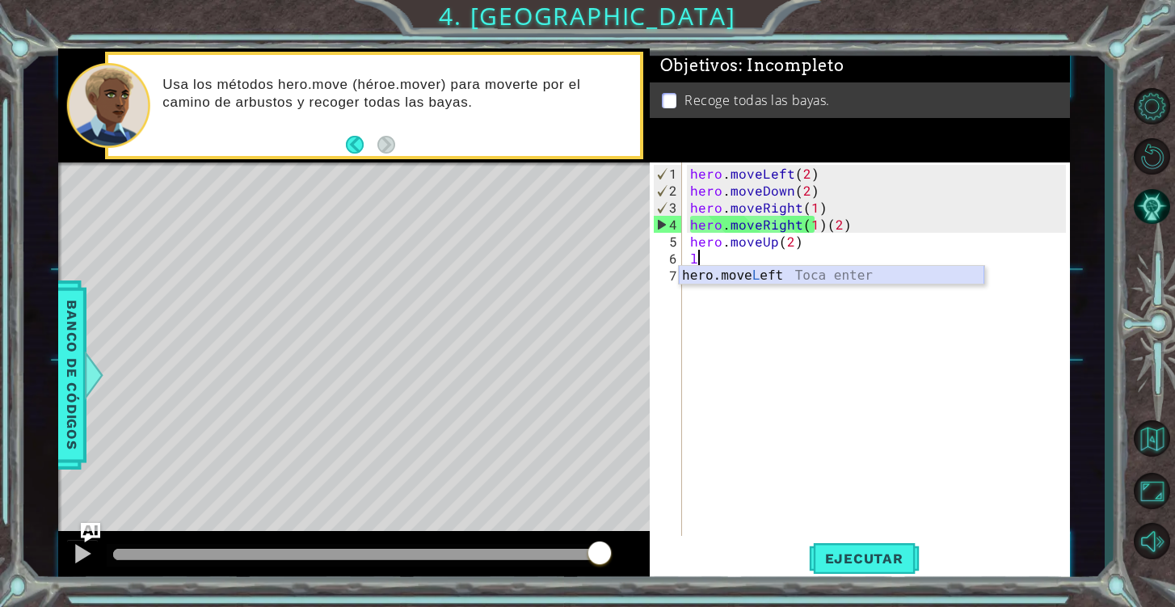
type textarea "l"
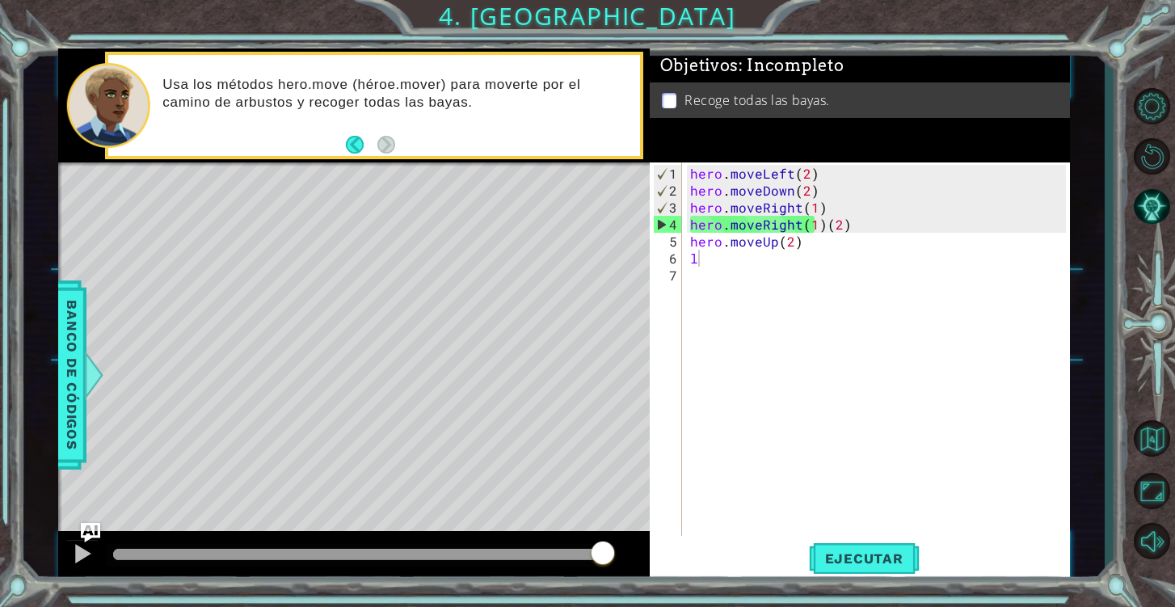
click at [726, 284] on body "1 ההההההההההההההההההההההההההההההההההההההההההההההההההההההההההההההההההההההההההההה…" at bounding box center [587, 303] width 1175 height 607
click at [704, 279] on div "hero . moveLeft ( 2 ) hero . moveDown ( 2 ) hero . moveRight ( 1 ) hero . moveR…" at bounding box center [880, 368] width 387 height 407
click at [704, 266] on div "hero . moveLeft ( 2 ) hero . moveDown ( 2 ) hero . moveRight ( 1 ) hero . moveR…" at bounding box center [880, 368] width 387 height 407
click at [692, 244] on div "hero . moveLeft ( 2 ) hero . moveDown ( 2 ) hero . moveRight ( 1 ) hero . moveR…" at bounding box center [880, 368] width 387 height 407
click at [702, 254] on div "hero . moveLeft ( 2 ) hero . moveDown ( 2 ) hero . moveRight ( 1 ) hero . moveR…" at bounding box center [880, 368] width 387 height 407
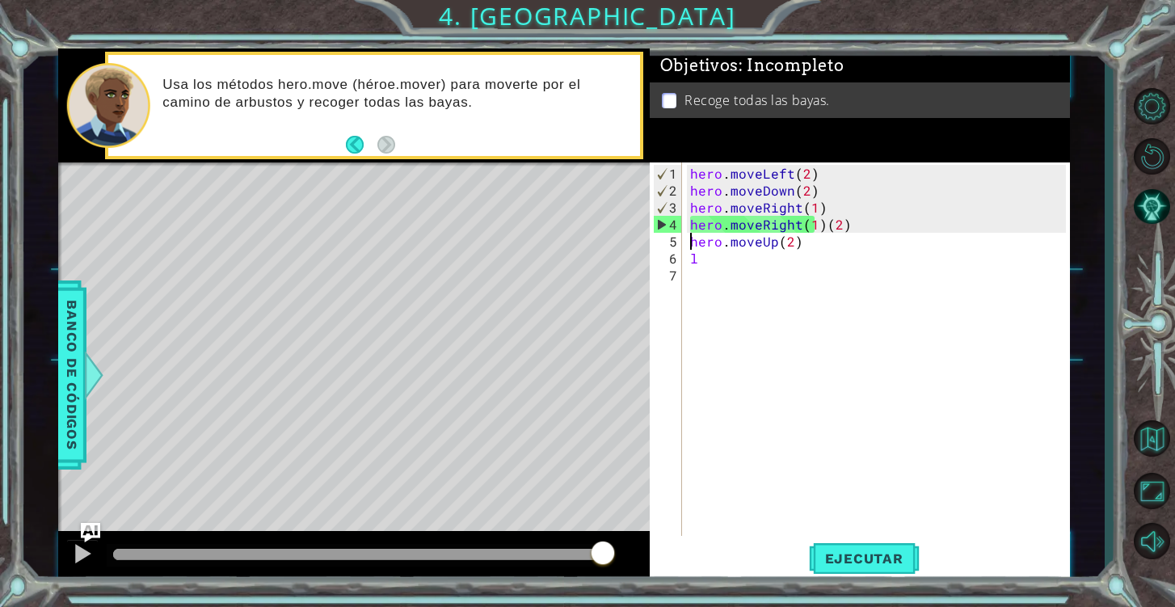
type textarea "l"
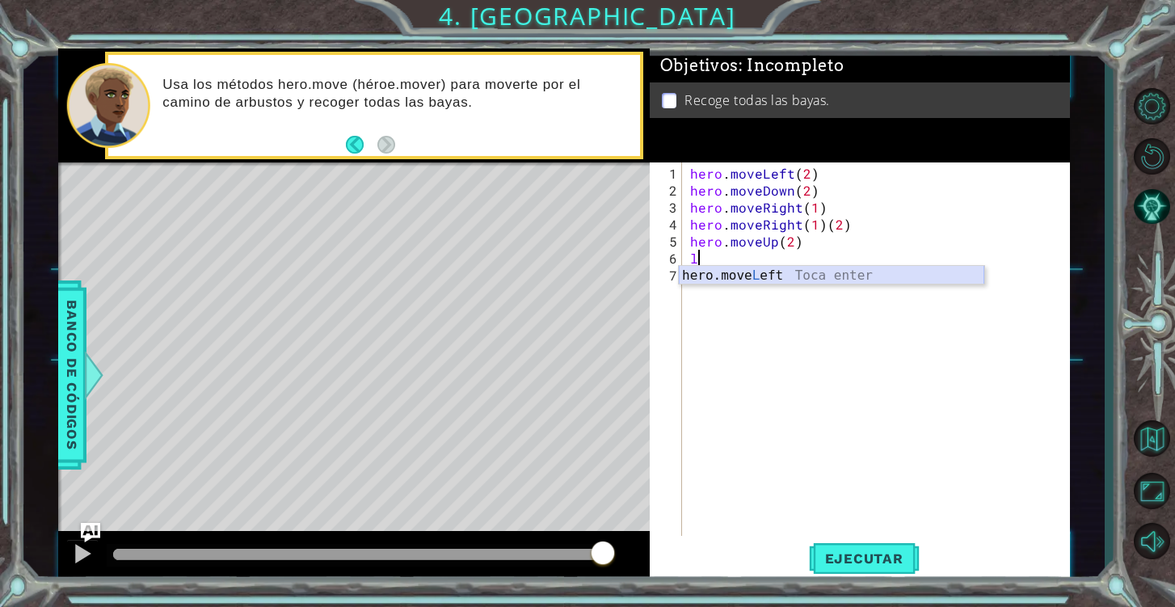
click at [738, 278] on div "hero.move L eft Toca enter" at bounding box center [831, 295] width 305 height 58
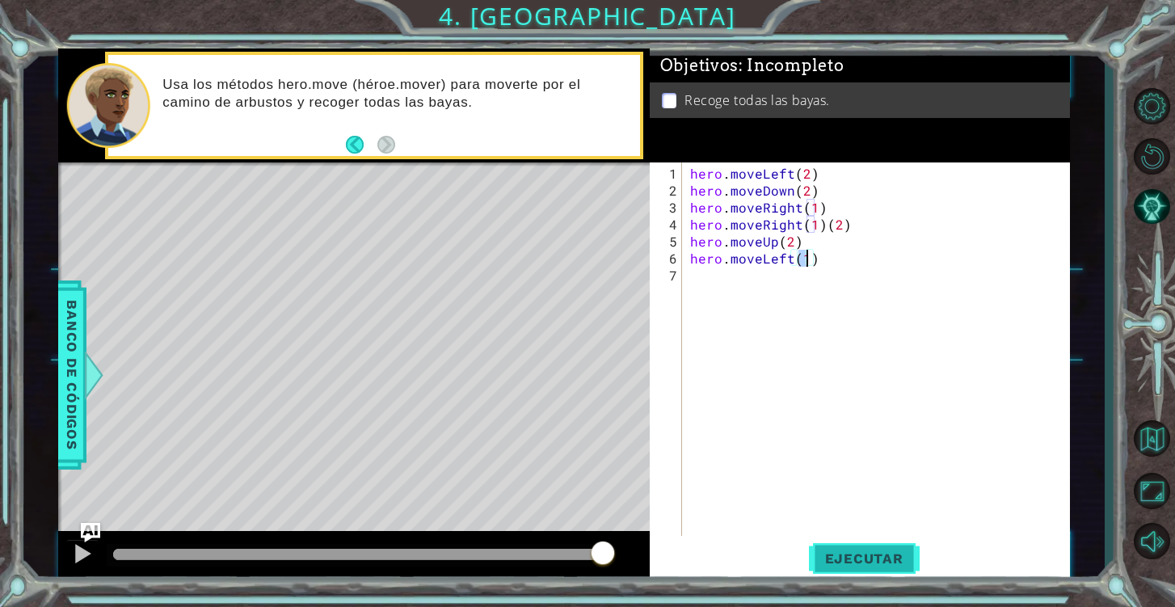
click at [859, 560] on span "Ejecutar" at bounding box center [864, 558] width 111 height 16
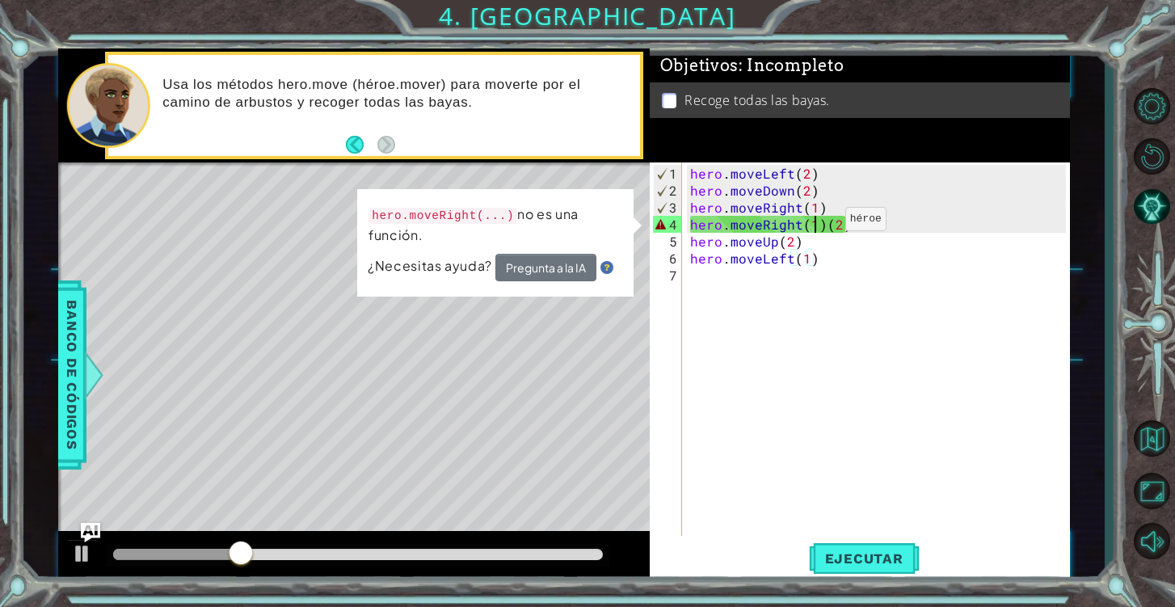
click at [818, 225] on div "hero . moveLeft ( 2 ) hero . moveDown ( 2 ) hero . moveRight ( 1 ) hero . moveR…" at bounding box center [880, 368] width 387 height 407
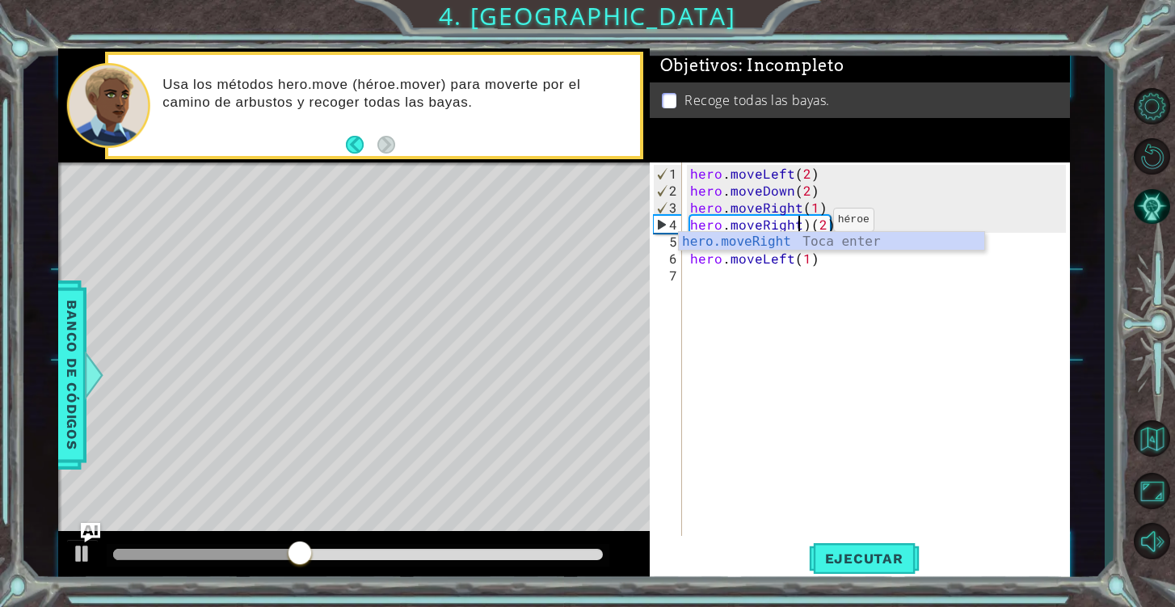
click at [804, 225] on div "hero . moveLeft ( 2 ) hero . moveDown ( 2 ) hero . moveRight ( 1 ) hero . moveR…" at bounding box center [880, 368] width 387 height 407
type textarea "hero.moveRight(2)"
click at [850, 355] on div "hero . moveLeft ( 2 ) hero . moveDown ( 2 ) hero . moveRight ( 1 ) hero . moveR…" at bounding box center [880, 368] width 387 height 407
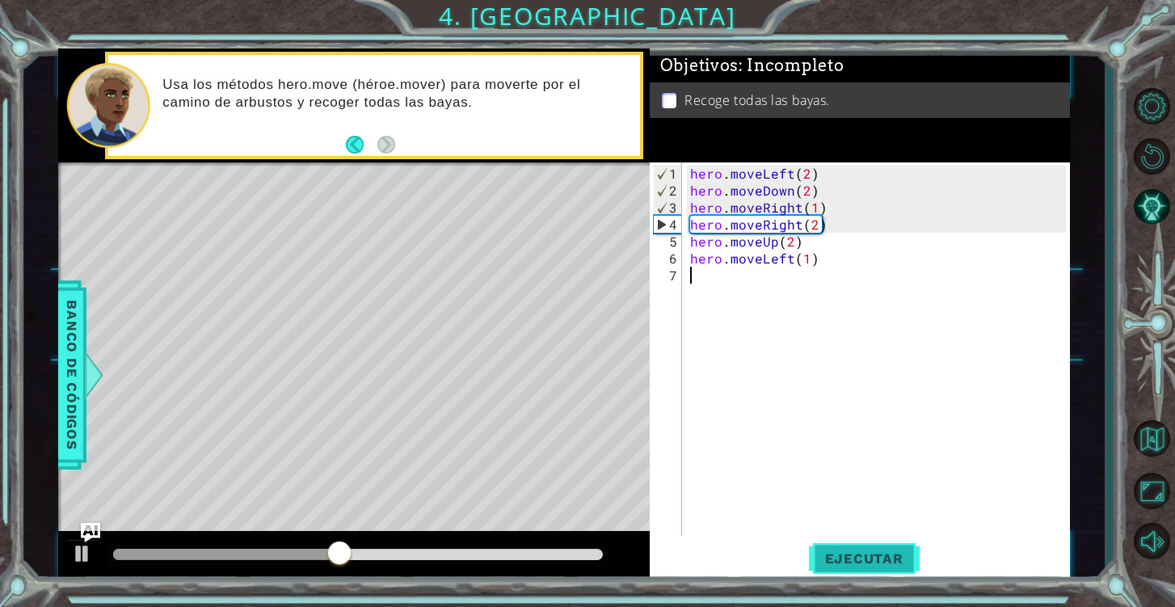
click at [848, 557] on span "Ejecutar" at bounding box center [864, 558] width 111 height 16
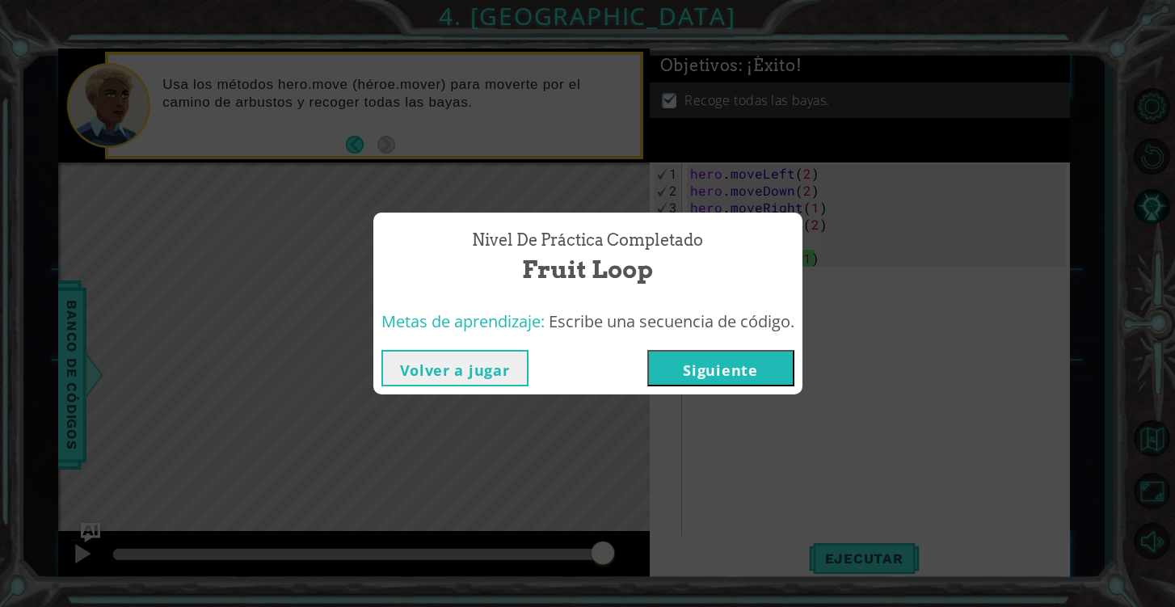
click at [722, 376] on button "Siguiente" at bounding box center [720, 368] width 147 height 36
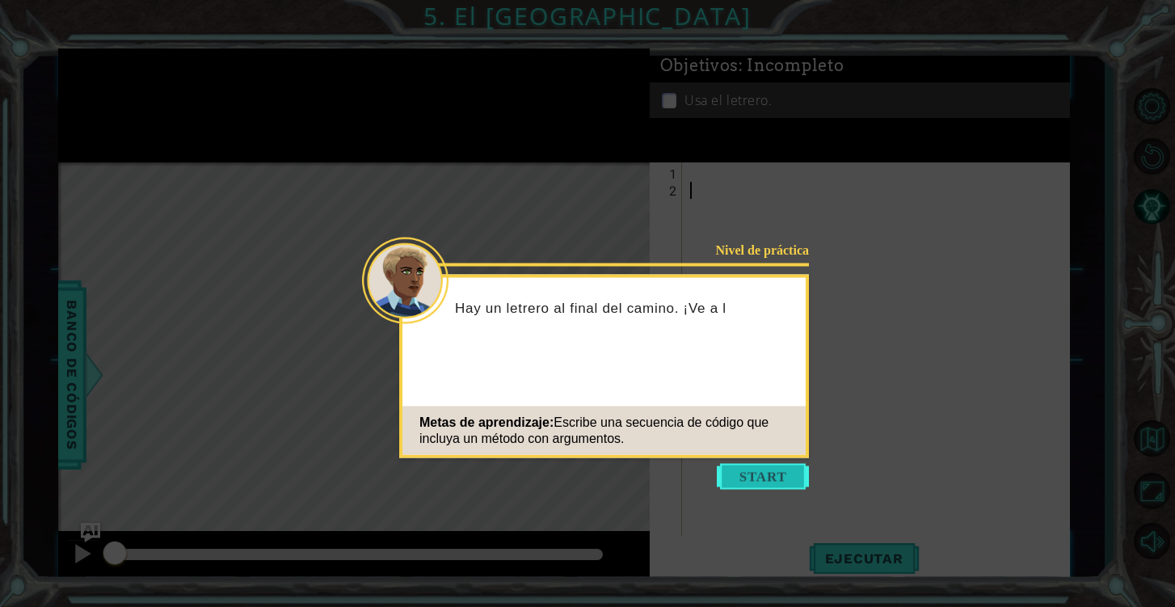
click at [765, 486] on button "Start" at bounding box center [763, 477] width 92 height 26
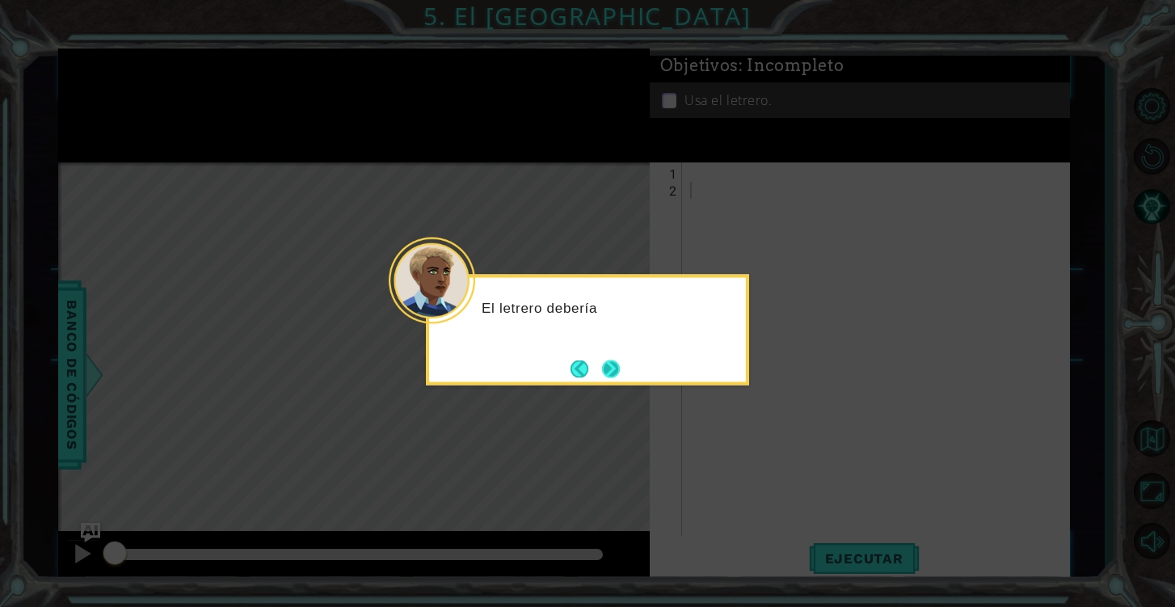
click at [607, 368] on button "Next" at bounding box center [611, 368] width 18 height 18
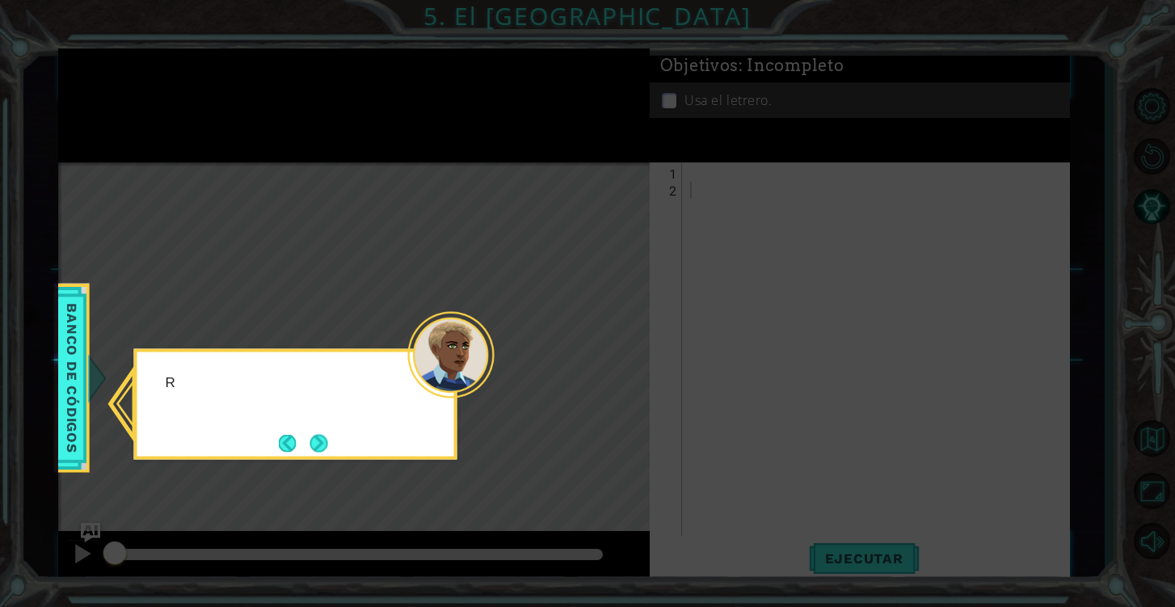
click at [607, 368] on icon at bounding box center [587, 303] width 1175 height 607
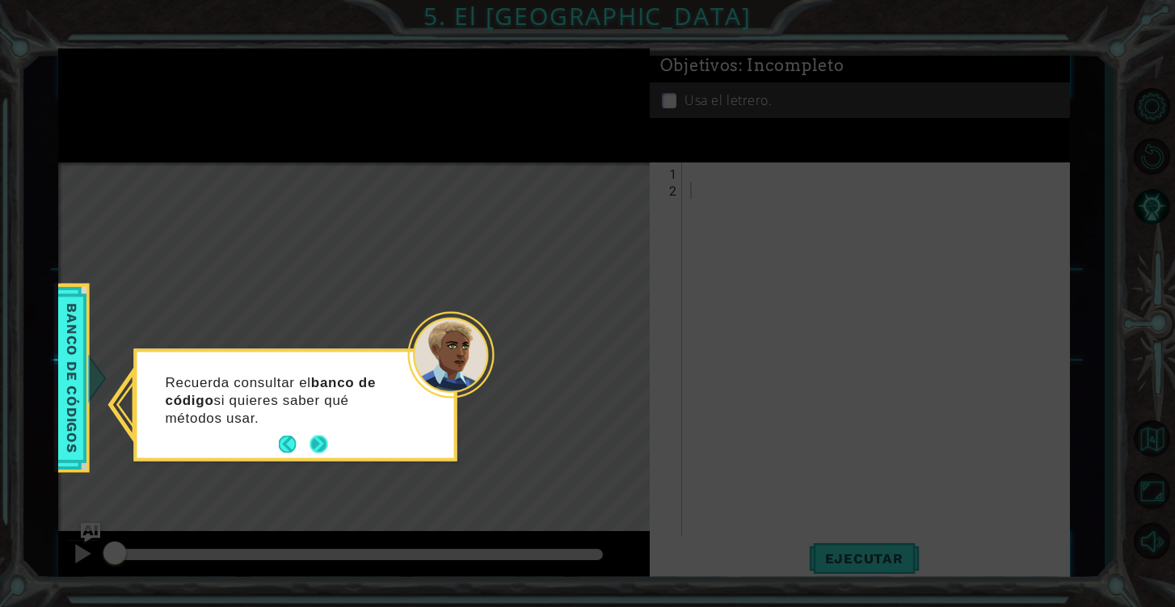
click at [324, 449] on button "Next" at bounding box center [319, 444] width 18 height 18
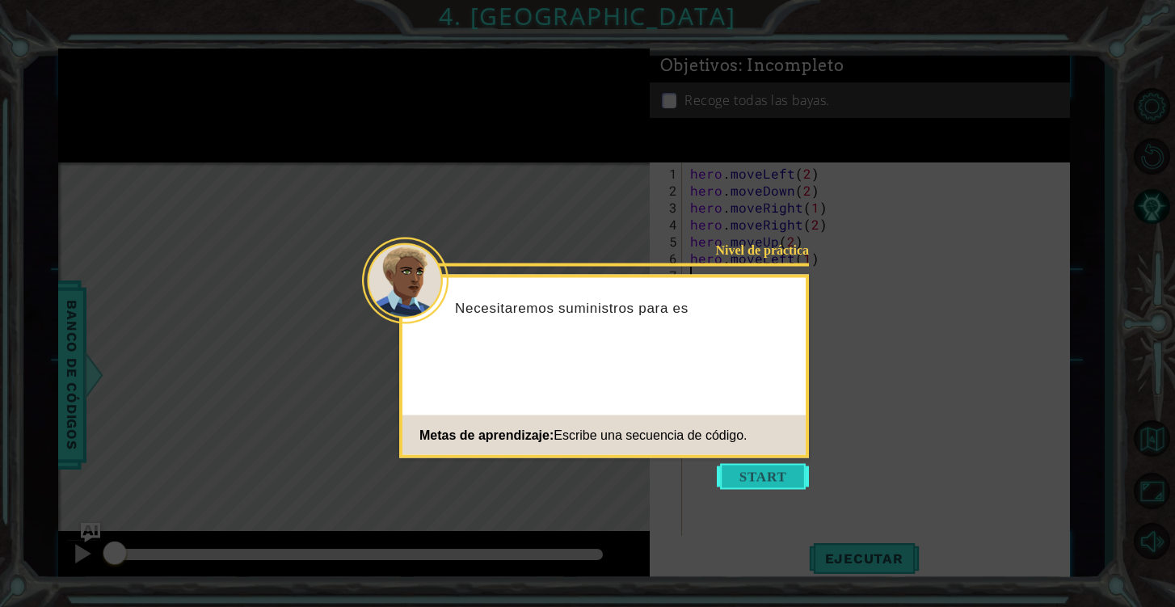
click at [753, 482] on button "Start" at bounding box center [763, 477] width 92 height 26
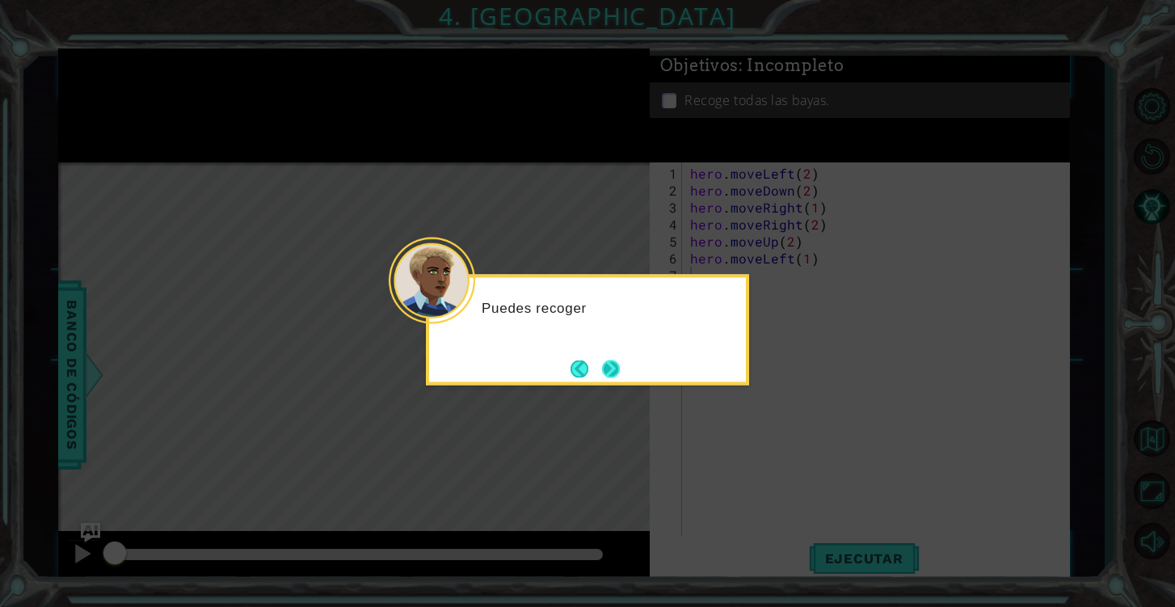
click at [610, 374] on button "Next" at bounding box center [611, 368] width 18 height 18
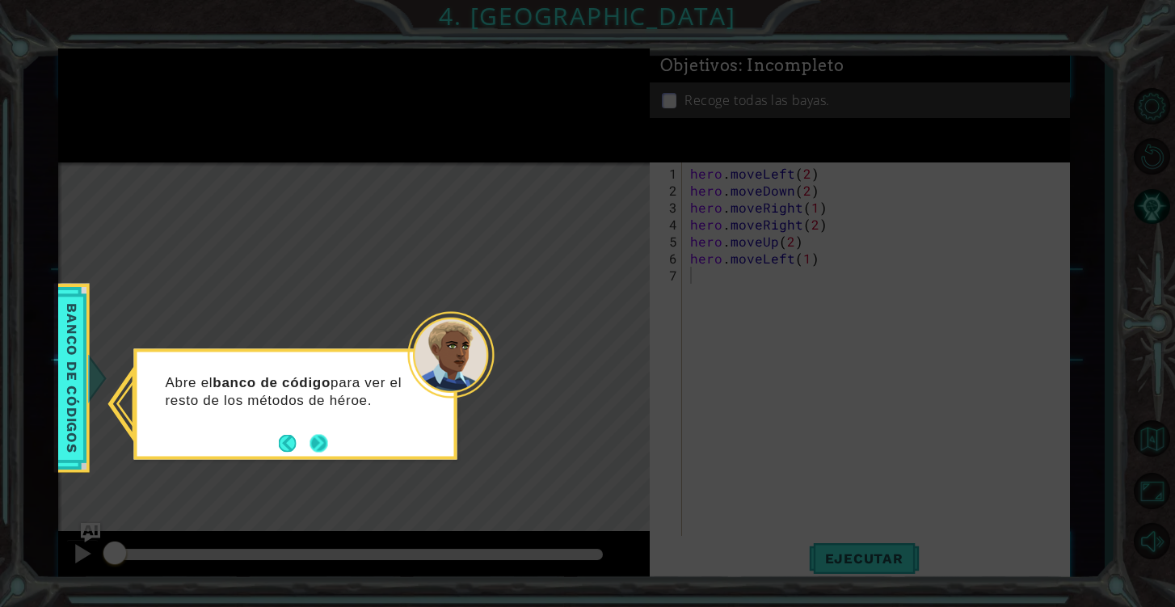
click at [322, 445] on button "Next" at bounding box center [319, 443] width 18 height 18
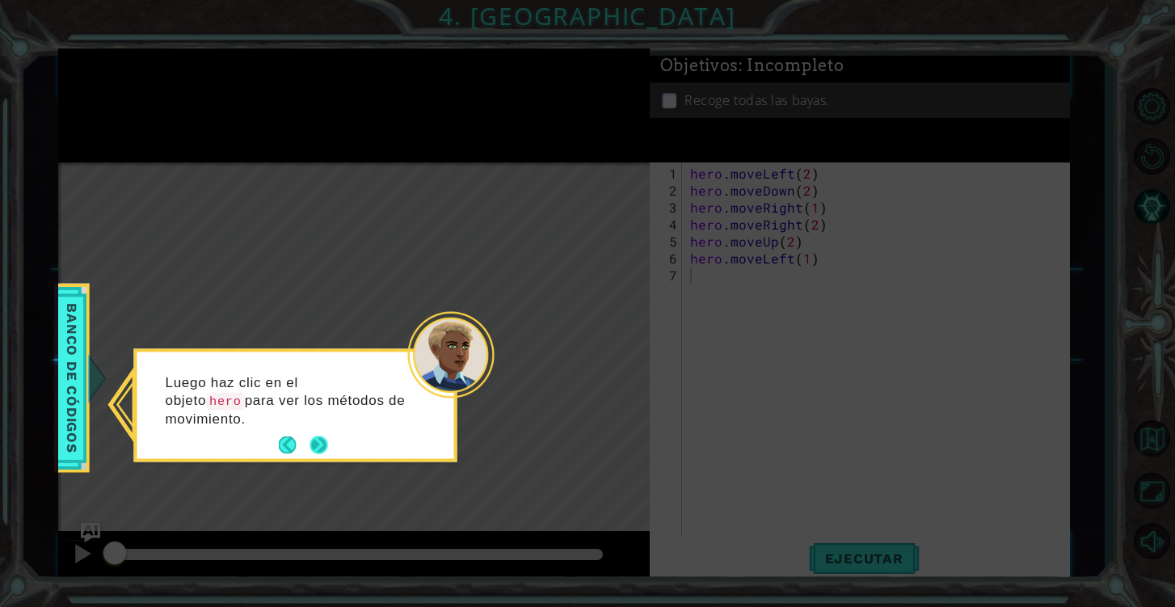
click at [311, 439] on button "Next" at bounding box center [318, 445] width 18 height 18
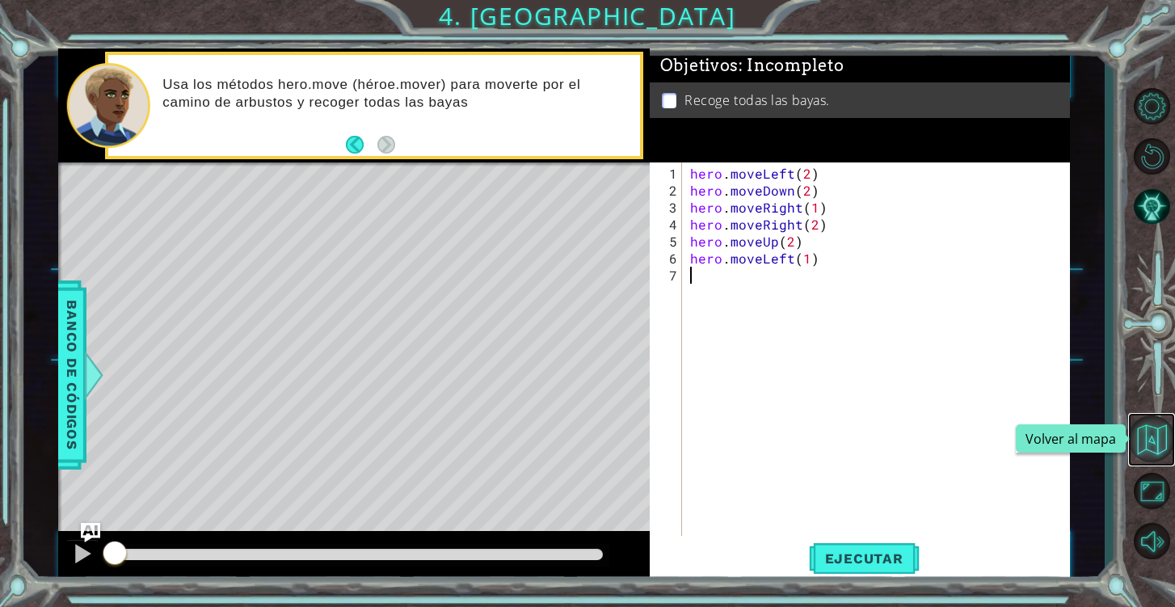
click at [1154, 450] on button "Volver al mapa" at bounding box center [1151, 438] width 47 height 47
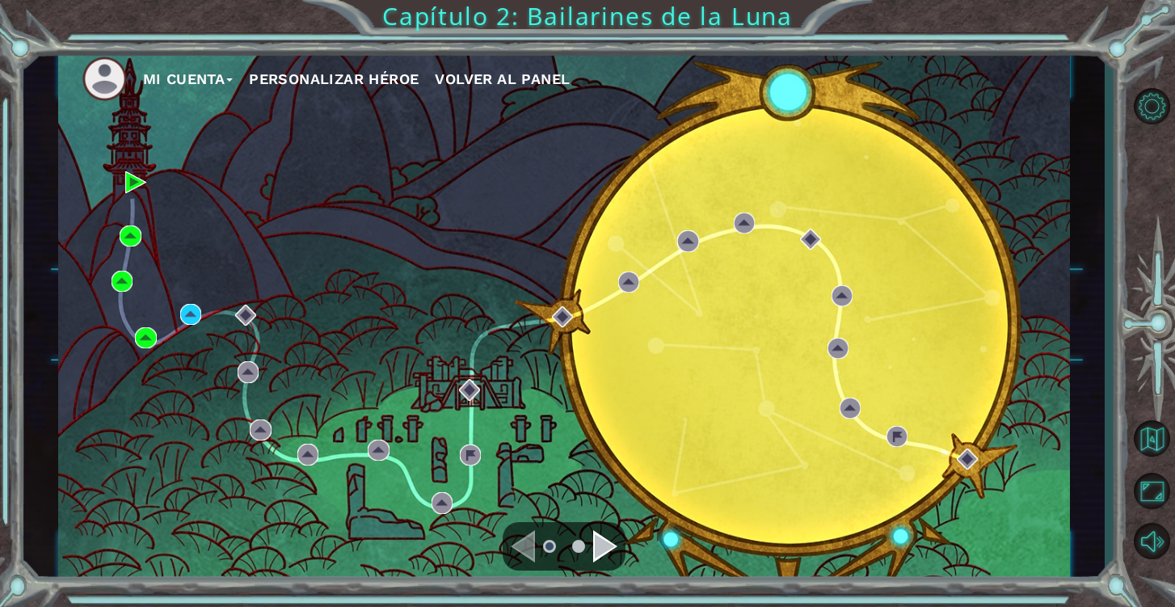
click at [1112, 583] on div "Mi Cuenta Personalizar héroe Volver al panel Capítulo 2: Bailarines de la Luna" at bounding box center [587, 303] width 1175 height 607
